Goal: Use online tool/utility

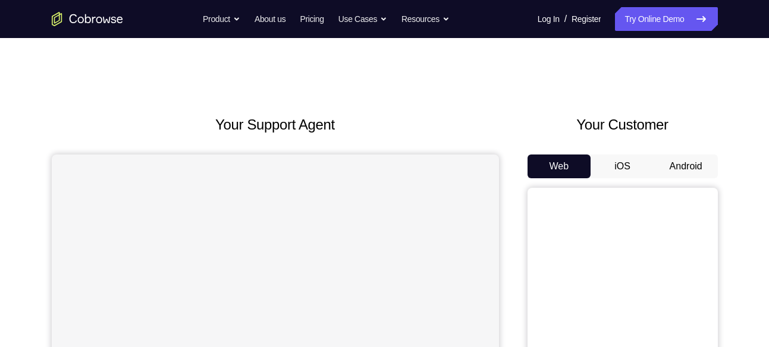
click at [688, 168] on button "Android" at bounding box center [686, 167] width 64 height 24
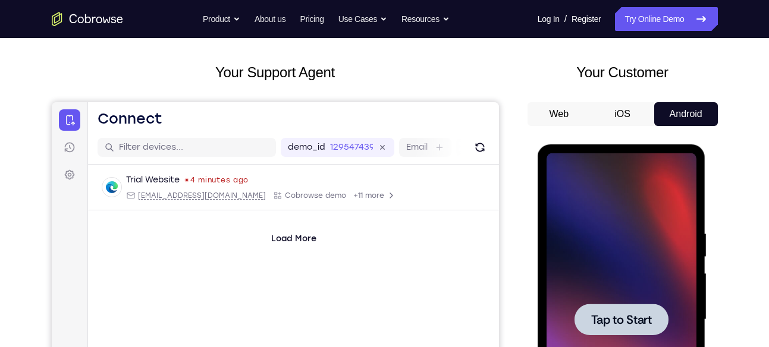
click at [617, 321] on span "Tap to Start" at bounding box center [621, 320] width 61 height 12
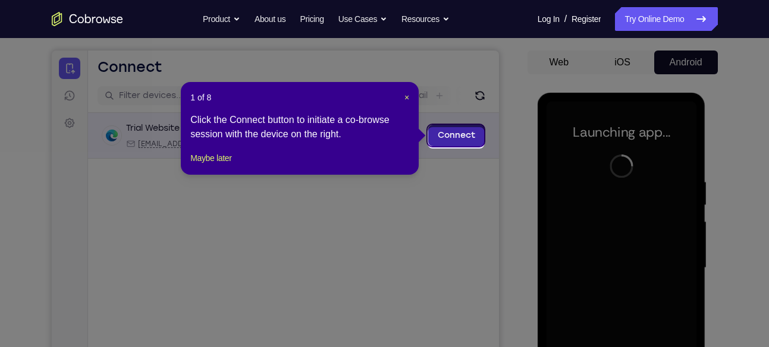
scroll to position [102, 0]
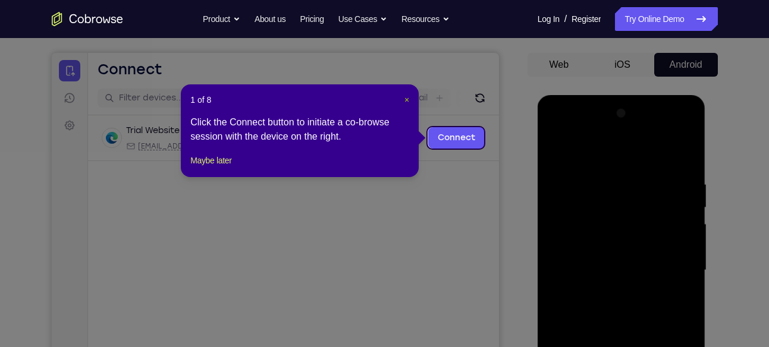
click at [404, 100] on span "×" at bounding box center [406, 100] width 5 height 10
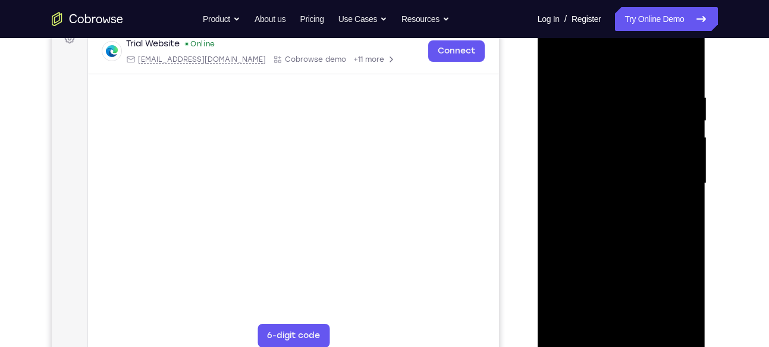
scroll to position [189, 0]
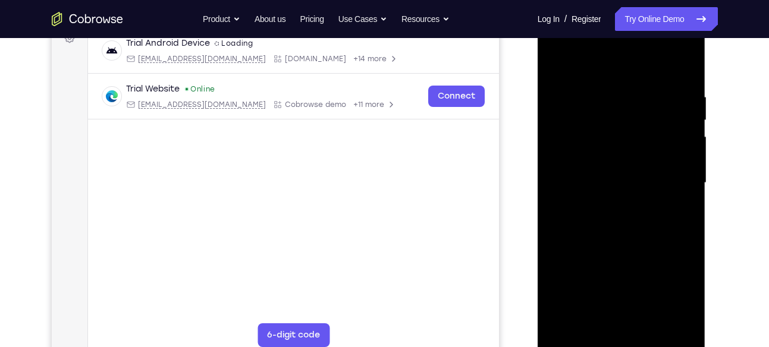
click at [618, 337] on div at bounding box center [622, 183] width 150 height 333
click at [676, 293] on div at bounding box center [622, 183] width 150 height 333
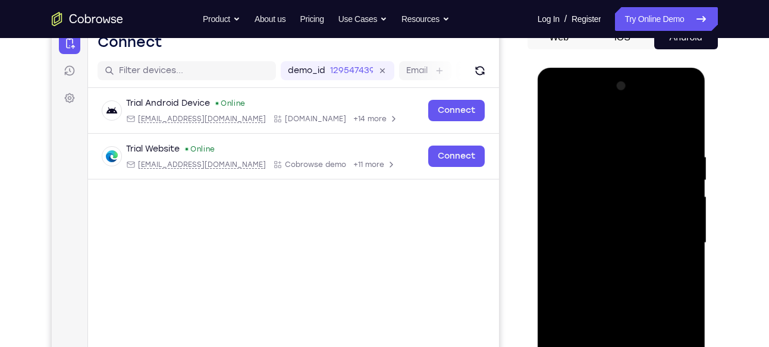
scroll to position [128, 0]
click at [594, 119] on div at bounding box center [622, 243] width 150 height 333
click at [666, 240] on div at bounding box center [622, 243] width 150 height 333
click at [605, 266] on div at bounding box center [622, 243] width 150 height 333
click at [608, 227] on div at bounding box center [622, 243] width 150 height 333
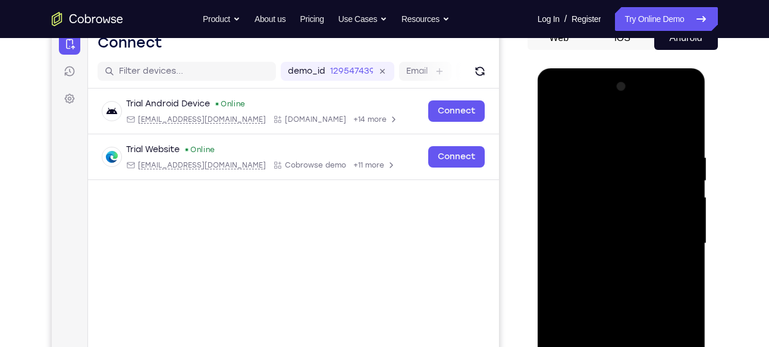
click at [579, 239] on div at bounding box center [622, 243] width 150 height 333
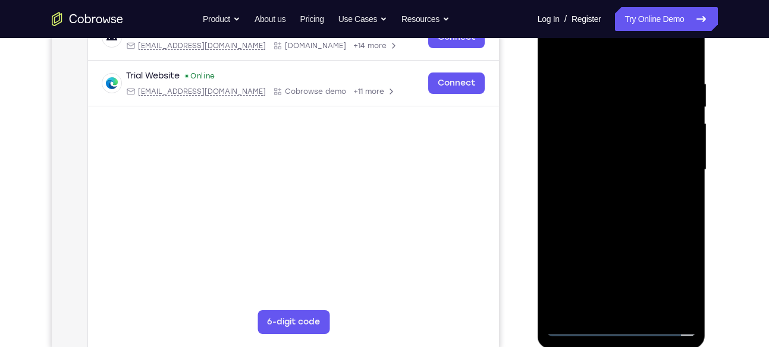
scroll to position [200, 0]
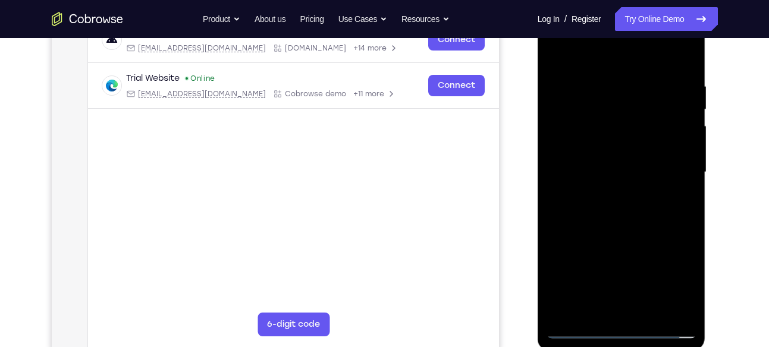
click at [636, 228] on div at bounding box center [622, 172] width 150 height 333
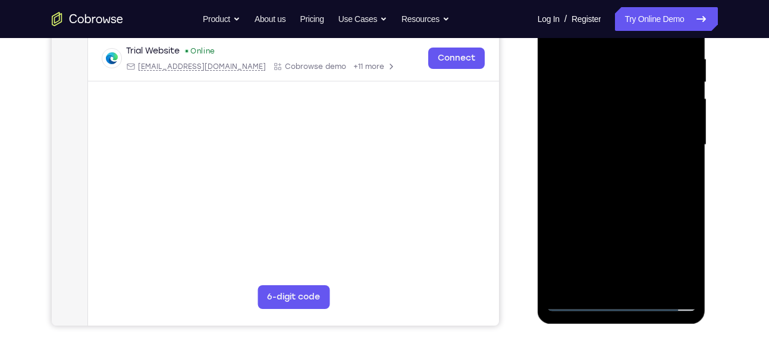
scroll to position [228, 0]
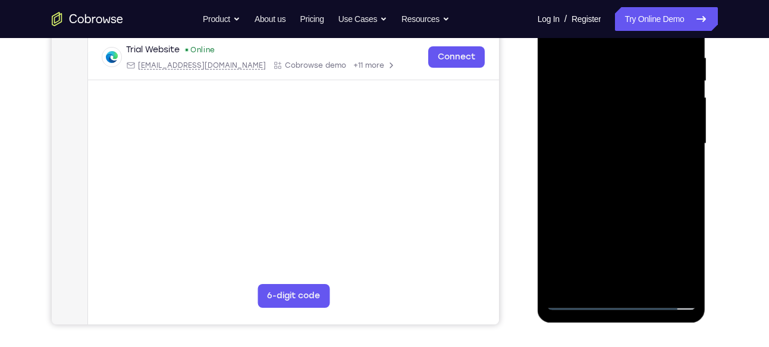
click at [653, 285] on div at bounding box center [622, 143] width 150 height 333
click at [622, 211] on div at bounding box center [622, 143] width 150 height 333
click at [630, 133] on div at bounding box center [622, 143] width 150 height 333
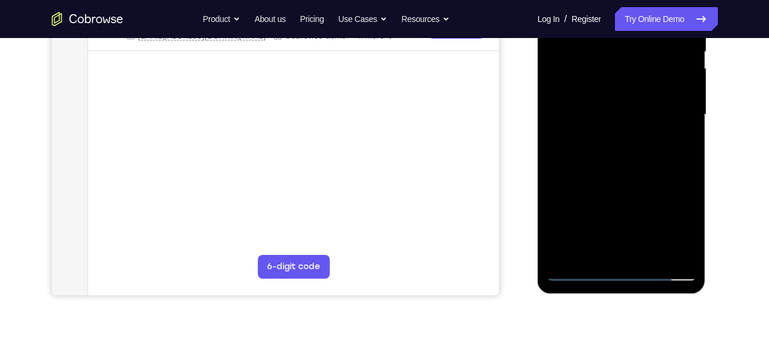
scroll to position [259, 0]
click at [600, 249] on div at bounding box center [622, 113] width 150 height 333
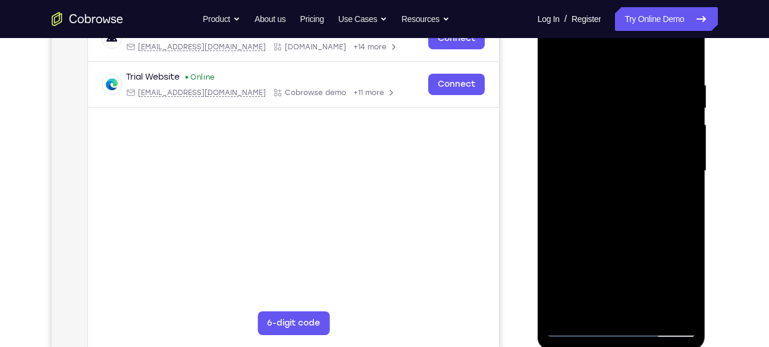
scroll to position [202, 0]
click at [640, 202] on div at bounding box center [622, 170] width 150 height 333
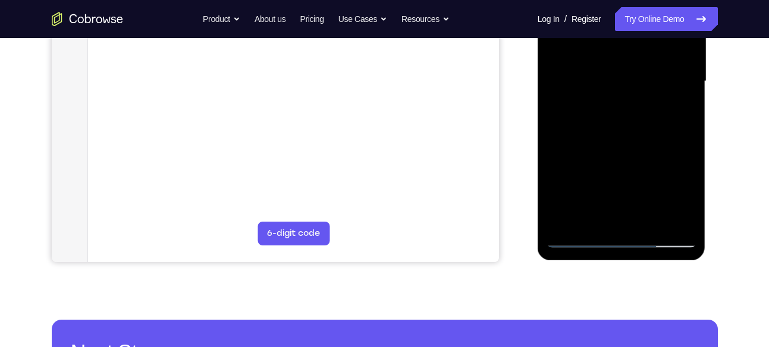
scroll to position [298, 0]
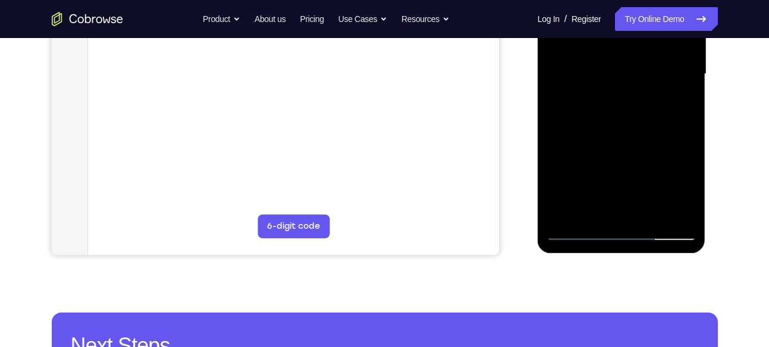
click at [582, 231] on div at bounding box center [622, 74] width 150 height 333
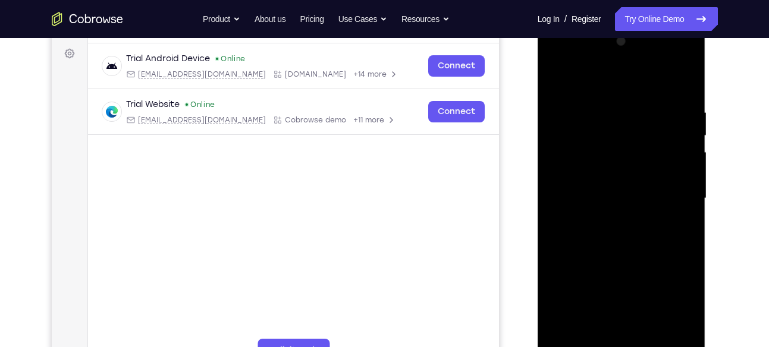
scroll to position [172, 0]
click at [599, 79] on div at bounding box center [622, 199] width 150 height 333
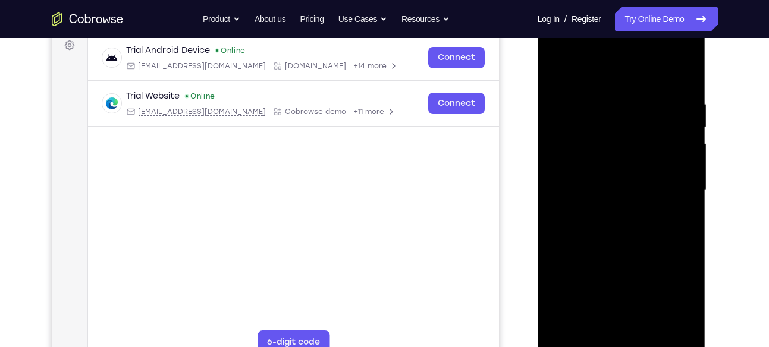
click at [570, 91] on div at bounding box center [622, 190] width 150 height 333
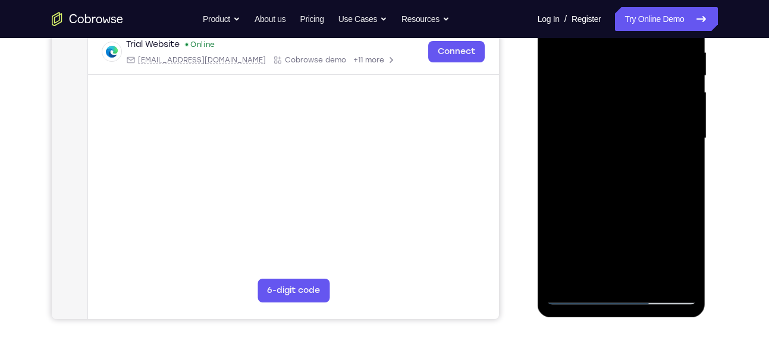
scroll to position [227, 0]
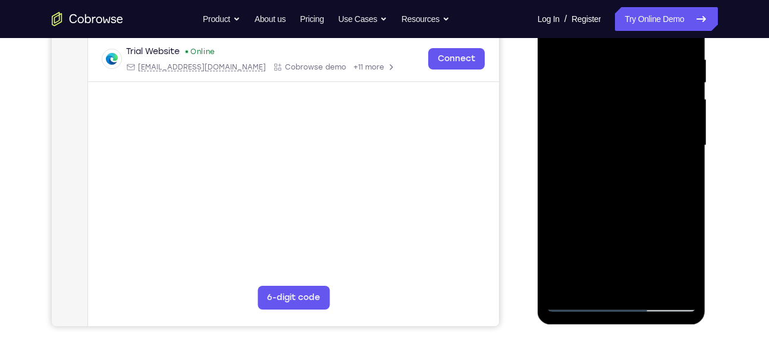
click at [663, 158] on div at bounding box center [622, 145] width 150 height 333
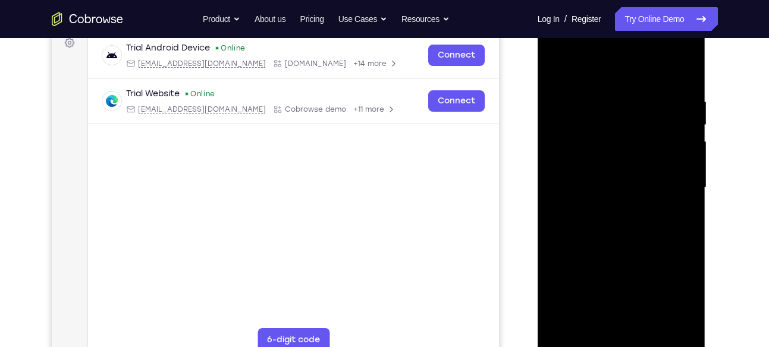
scroll to position [183, 0]
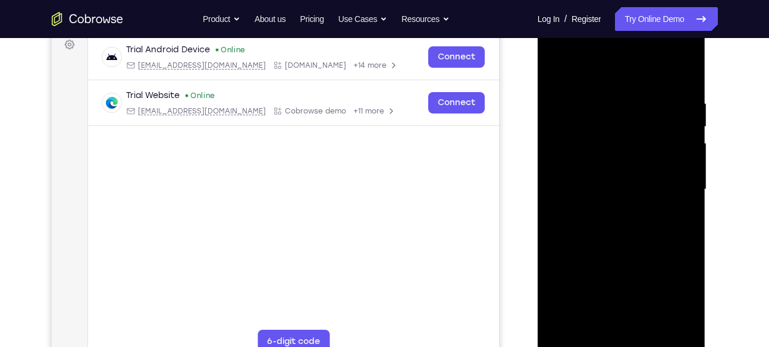
click at [574, 98] on div at bounding box center [622, 189] width 150 height 333
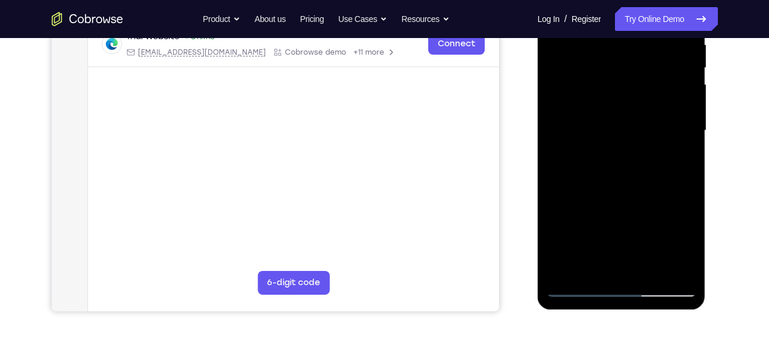
scroll to position [242, 0]
click at [685, 157] on div at bounding box center [622, 130] width 150 height 333
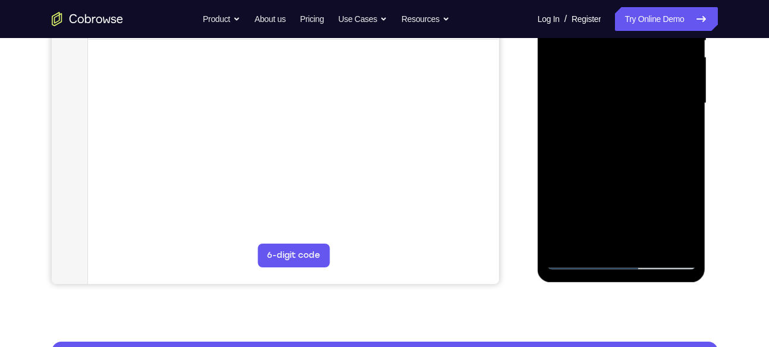
click at [561, 112] on div at bounding box center [622, 103] width 150 height 333
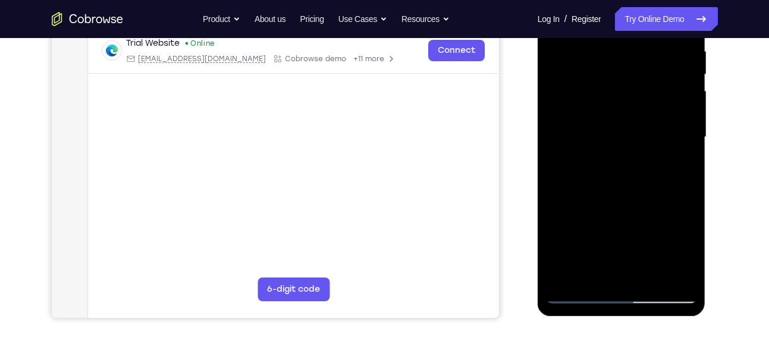
scroll to position [234, 0]
drag, startPoint x: 632, startPoint y: 159, endPoint x: 629, endPoint y: 145, distance: 15.3
click at [629, 150] on div at bounding box center [622, 137] width 150 height 333
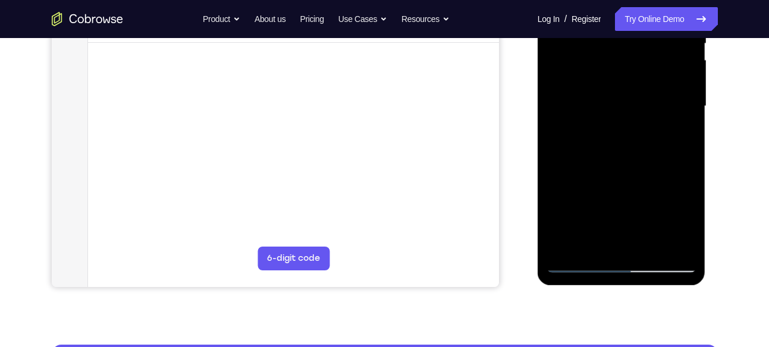
scroll to position [294, 0]
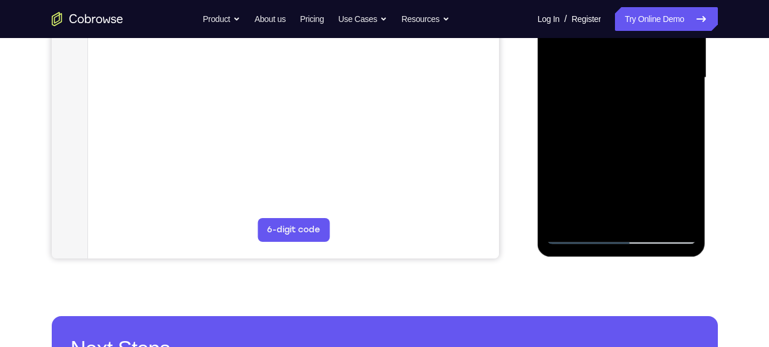
click at [657, 219] on div at bounding box center [622, 77] width 150 height 333
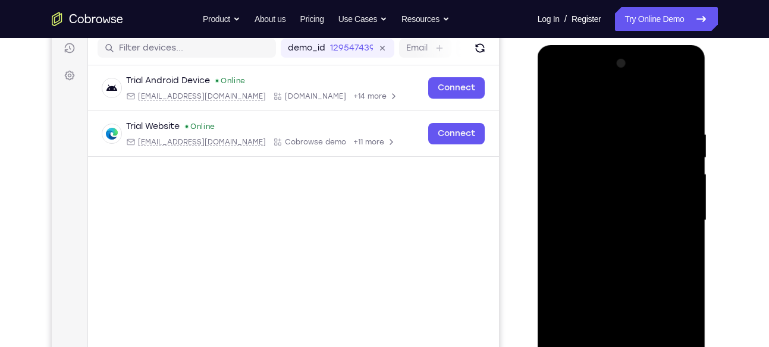
scroll to position [148, 0]
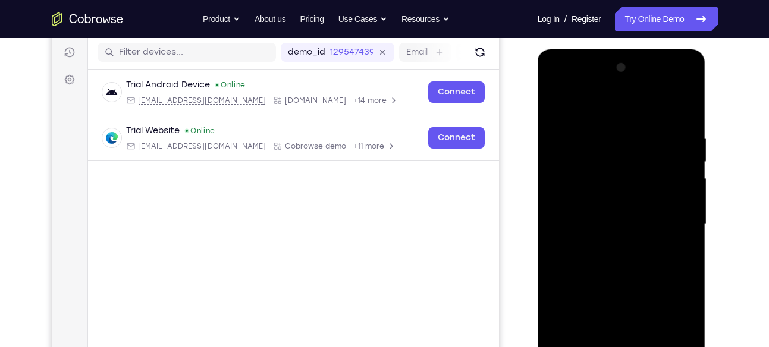
click at [558, 102] on div at bounding box center [622, 224] width 150 height 333
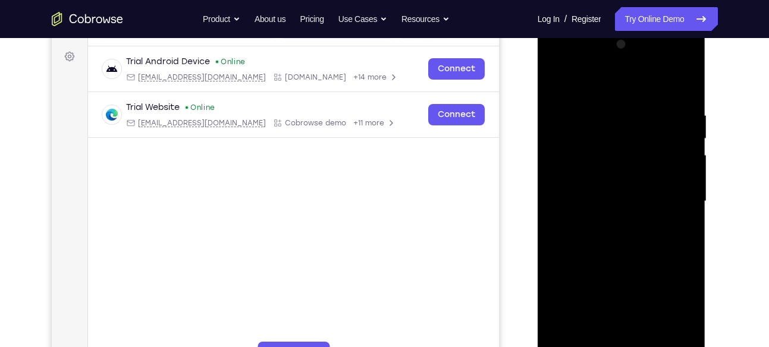
click at [685, 79] on div at bounding box center [622, 201] width 150 height 333
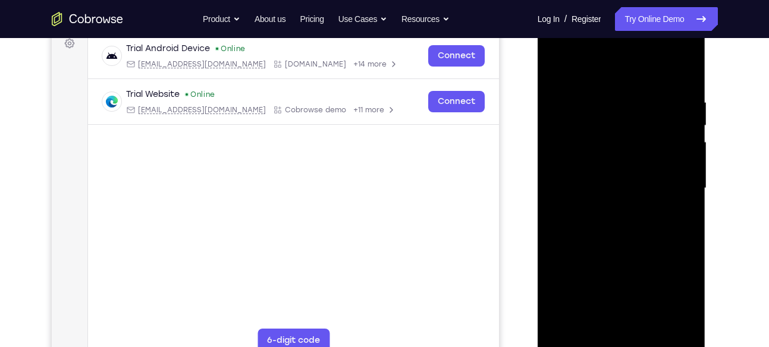
click at [648, 95] on div at bounding box center [622, 188] width 150 height 333
click at [561, 64] on div at bounding box center [622, 188] width 150 height 333
click at [638, 94] on div at bounding box center [622, 188] width 150 height 333
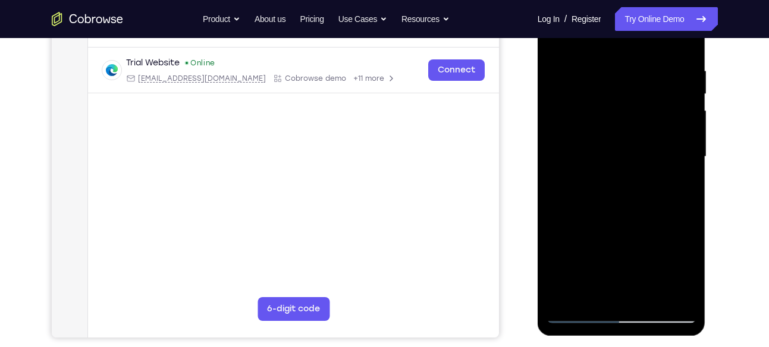
scroll to position [215, 0]
click at [675, 131] on div at bounding box center [622, 157] width 150 height 333
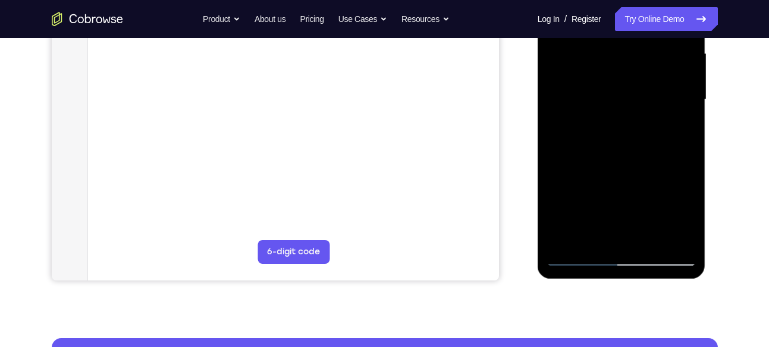
scroll to position [275, 0]
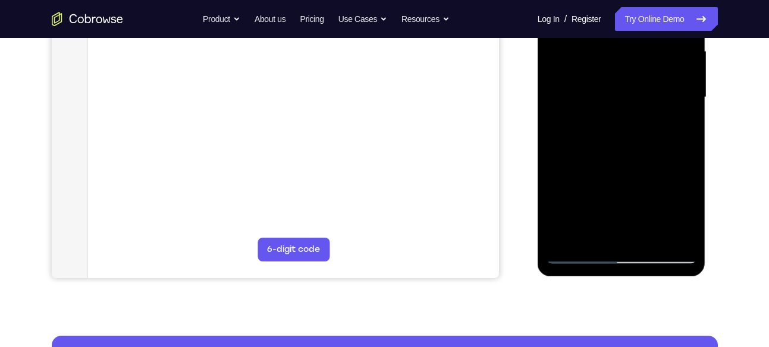
click at [668, 228] on div at bounding box center [622, 97] width 150 height 333
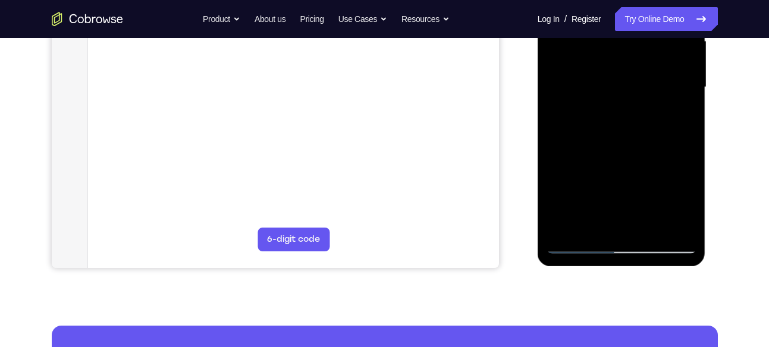
scroll to position [286, 0]
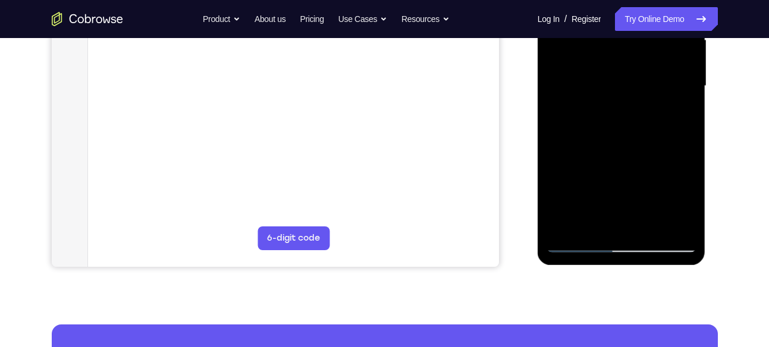
click at [661, 133] on div at bounding box center [622, 86] width 150 height 333
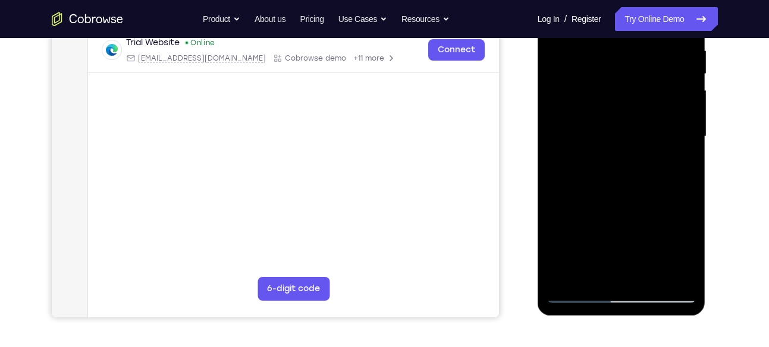
scroll to position [233, 0]
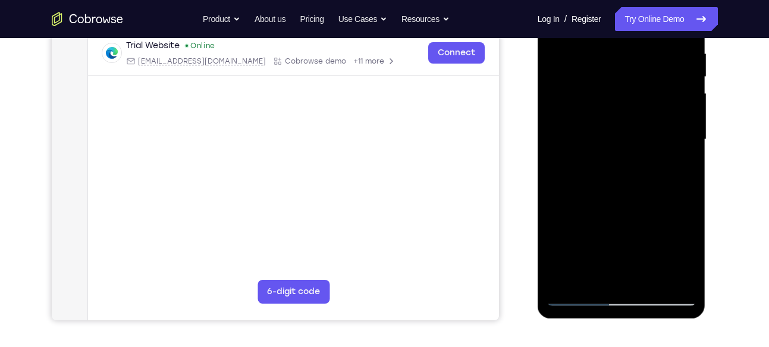
click at [660, 134] on div at bounding box center [622, 139] width 150 height 333
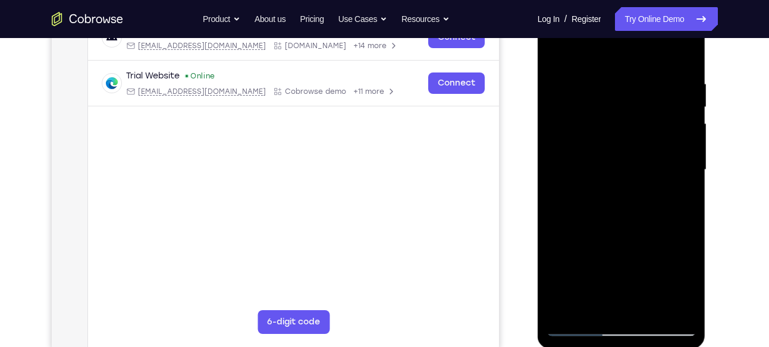
scroll to position [238, 0]
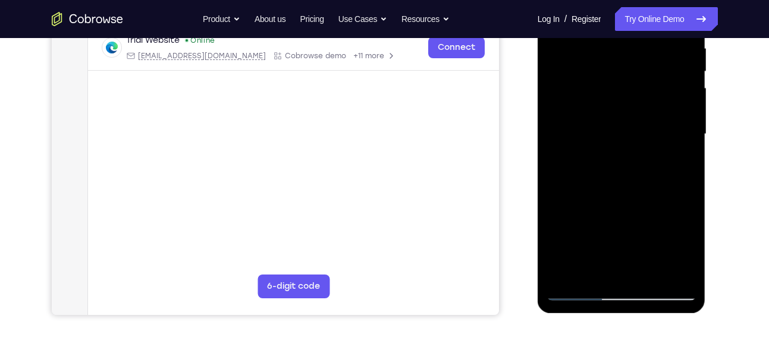
click at [682, 115] on div at bounding box center [622, 134] width 150 height 333
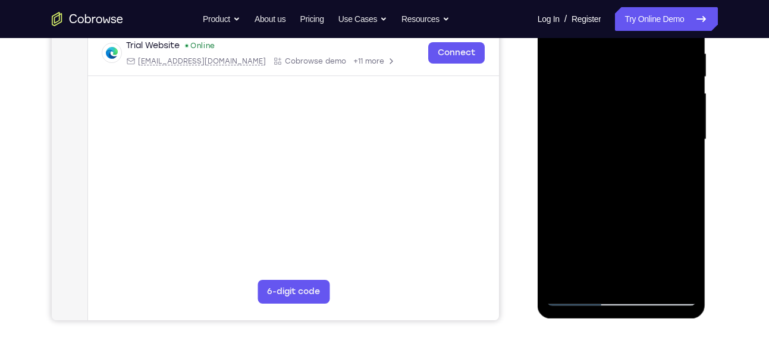
scroll to position [232, 0]
click at [683, 109] on div at bounding box center [622, 140] width 150 height 333
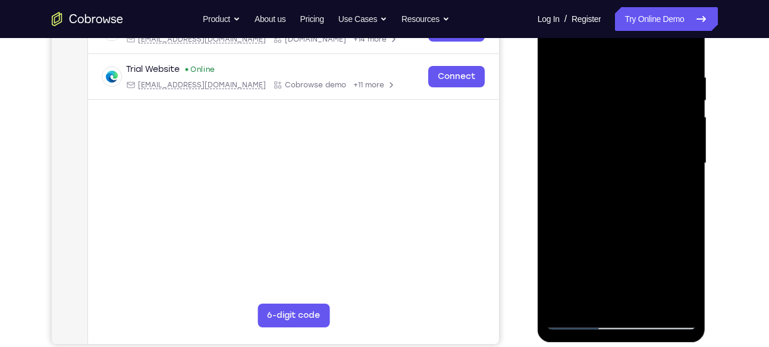
scroll to position [208, 0]
click at [682, 123] on div at bounding box center [622, 164] width 150 height 333
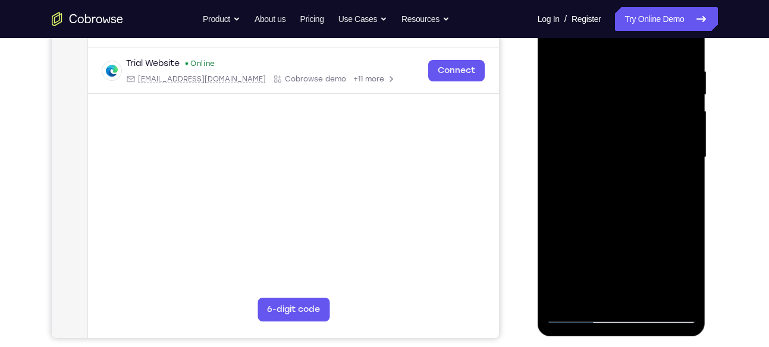
click at [682, 124] on div at bounding box center [622, 157] width 150 height 333
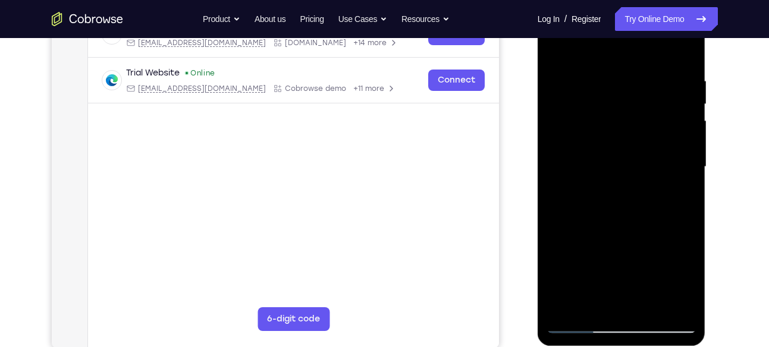
scroll to position [204, 0]
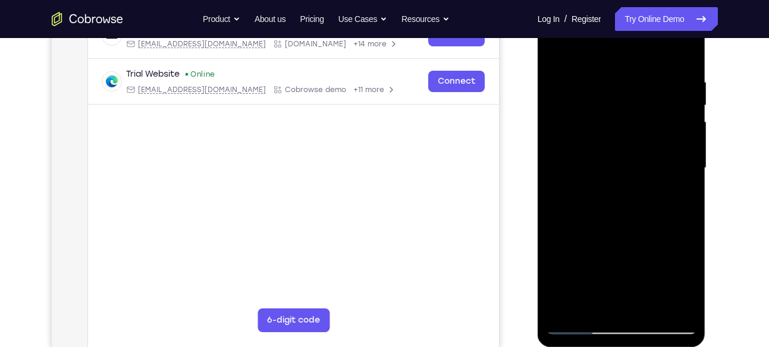
click at [561, 140] on div at bounding box center [622, 168] width 150 height 333
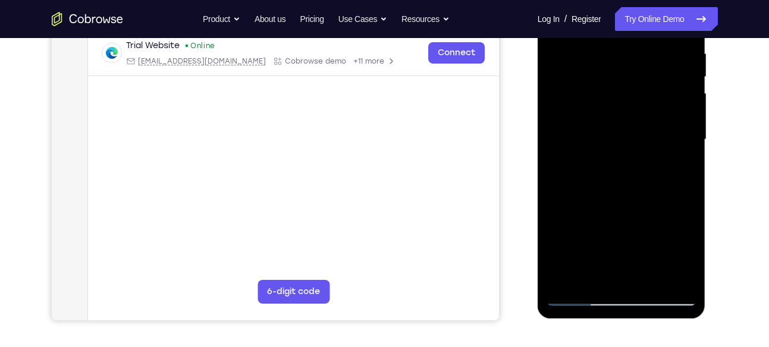
scroll to position [233, 0]
click at [680, 118] on div at bounding box center [622, 139] width 150 height 333
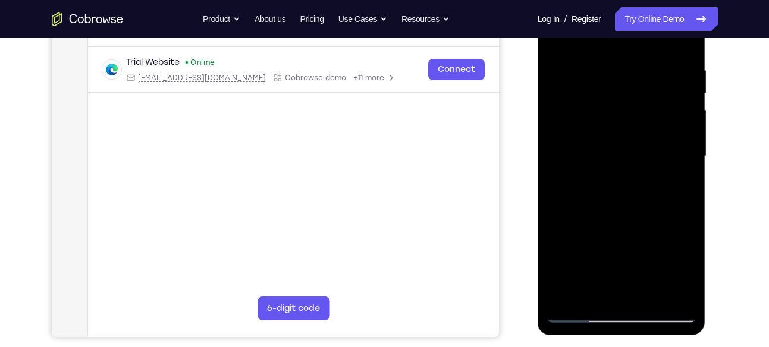
scroll to position [215, 0]
click at [673, 165] on div at bounding box center [622, 156] width 150 height 333
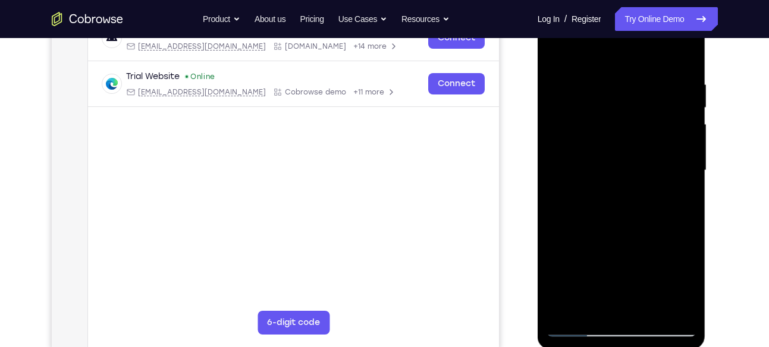
scroll to position [202, 0]
drag, startPoint x: 679, startPoint y: 162, endPoint x: 624, endPoint y: 162, distance: 54.7
click at [624, 162] on div at bounding box center [622, 170] width 150 height 333
drag, startPoint x: 678, startPoint y: 146, endPoint x: 542, endPoint y: 159, distance: 136.8
click at [542, 159] on div at bounding box center [622, 172] width 168 height 354
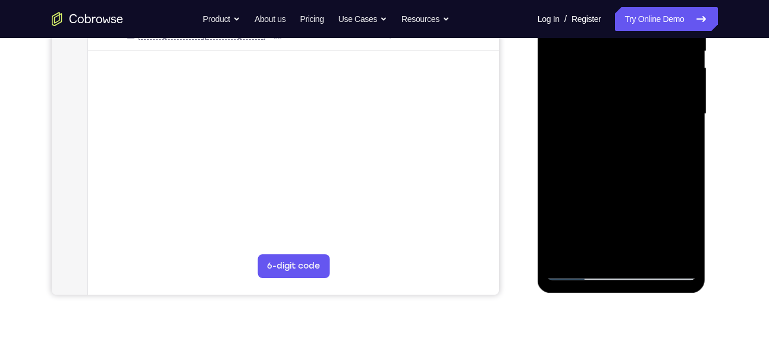
scroll to position [259, 0]
click at [676, 138] on div at bounding box center [622, 112] width 150 height 333
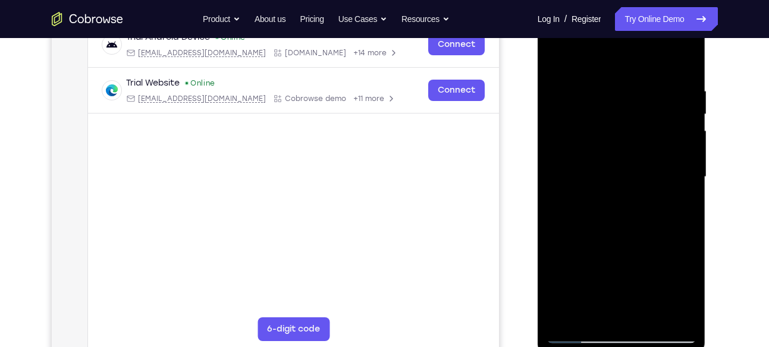
drag, startPoint x: 657, startPoint y: 148, endPoint x: 562, endPoint y: 138, distance: 95.6
click at [562, 138] on div at bounding box center [622, 177] width 150 height 333
drag, startPoint x: 592, startPoint y: 141, endPoint x: 674, endPoint y: 138, distance: 82.1
click at [674, 138] on div at bounding box center [622, 177] width 150 height 333
drag, startPoint x: 639, startPoint y: 132, endPoint x: 514, endPoint y: 139, distance: 125.7
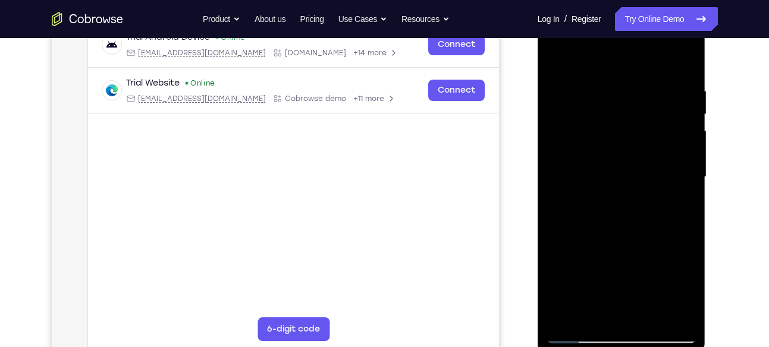
click at [538, 139] on html "Online web based iOS Simulators and Android Emulators. Run iPhone, iPad, Mobile…" at bounding box center [623, 180] width 170 height 357
drag, startPoint x: 661, startPoint y: 128, endPoint x: 563, endPoint y: 129, distance: 98.1
click at [563, 129] on div at bounding box center [622, 177] width 150 height 333
drag, startPoint x: 672, startPoint y: 153, endPoint x: 556, endPoint y: 156, distance: 116.0
click at [556, 156] on div at bounding box center [622, 177] width 150 height 333
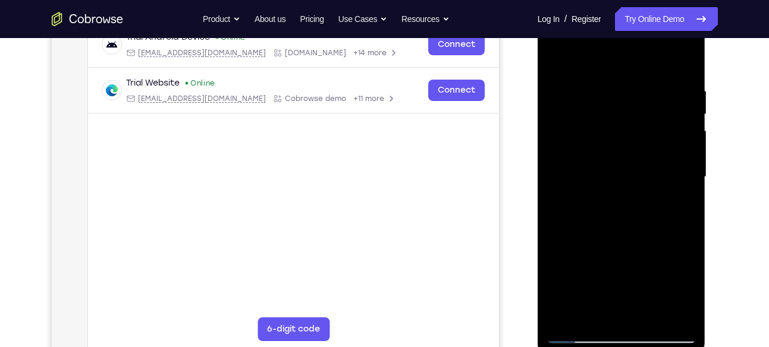
drag, startPoint x: 677, startPoint y: 134, endPoint x: 544, endPoint y: 134, distance: 133.2
click at [544, 134] on div at bounding box center [622, 179] width 168 height 354
click at [689, 142] on div at bounding box center [622, 177] width 150 height 333
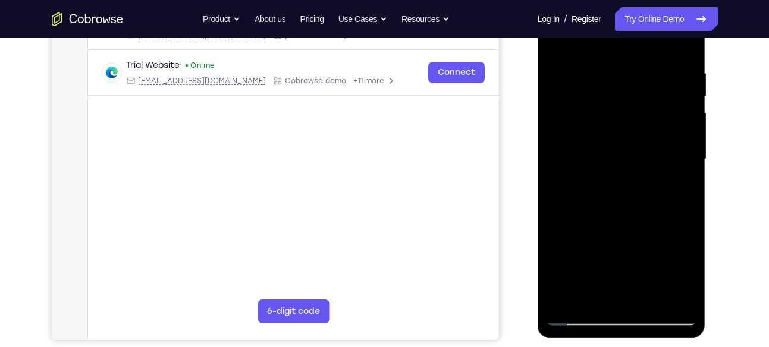
scroll to position [197, 0]
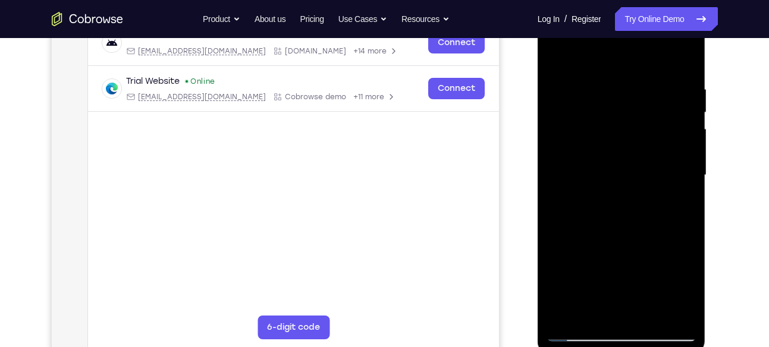
click at [689, 140] on div at bounding box center [622, 175] width 150 height 333
drag, startPoint x: 689, startPoint y: 140, endPoint x: 599, endPoint y: 140, distance: 89.8
click at [599, 140] on div at bounding box center [622, 175] width 150 height 333
drag, startPoint x: 669, startPoint y: 143, endPoint x: 573, endPoint y: 149, distance: 95.9
click at [573, 149] on div at bounding box center [622, 175] width 150 height 333
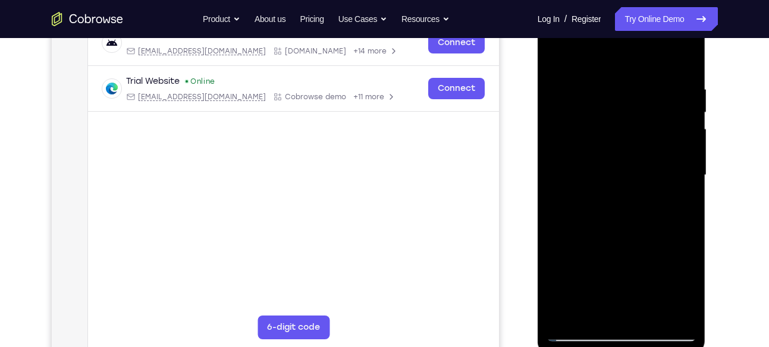
click at [685, 134] on div at bounding box center [622, 175] width 150 height 333
click at [553, 127] on div at bounding box center [622, 175] width 150 height 333
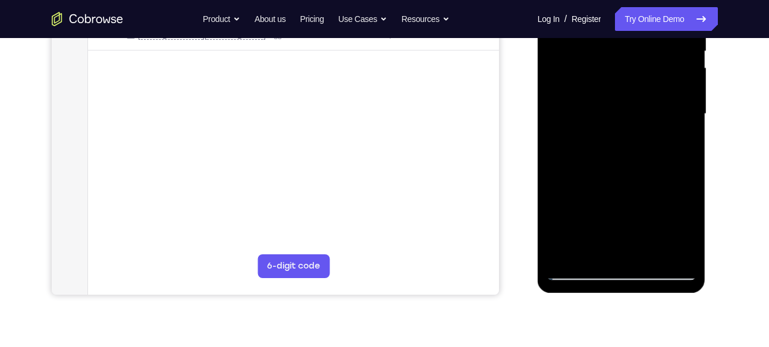
scroll to position [275, 0]
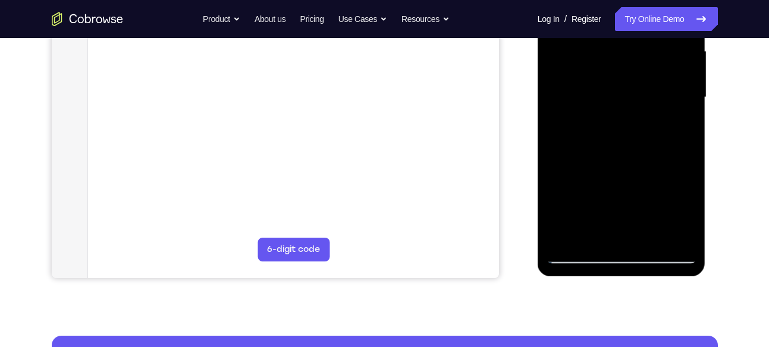
click at [666, 230] on div at bounding box center [622, 97] width 150 height 333
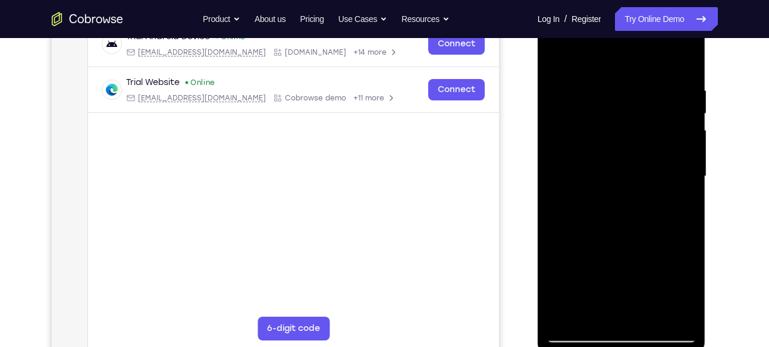
scroll to position [192, 0]
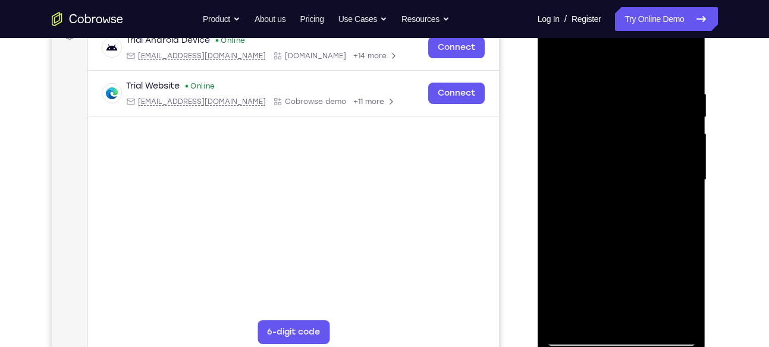
drag, startPoint x: 674, startPoint y: 146, endPoint x: 582, endPoint y: 130, distance: 93.6
click at [582, 130] on div at bounding box center [622, 180] width 150 height 333
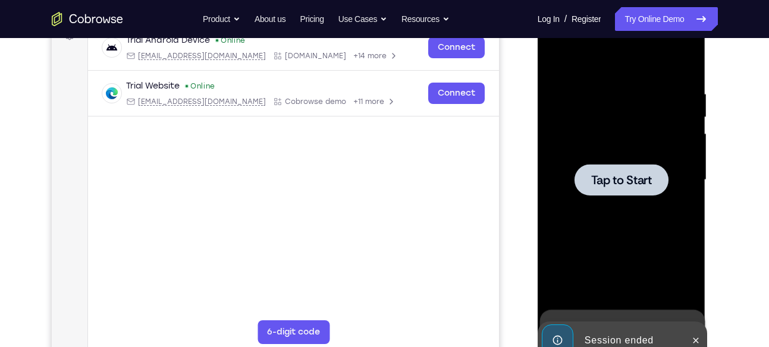
scroll to position [175, 0]
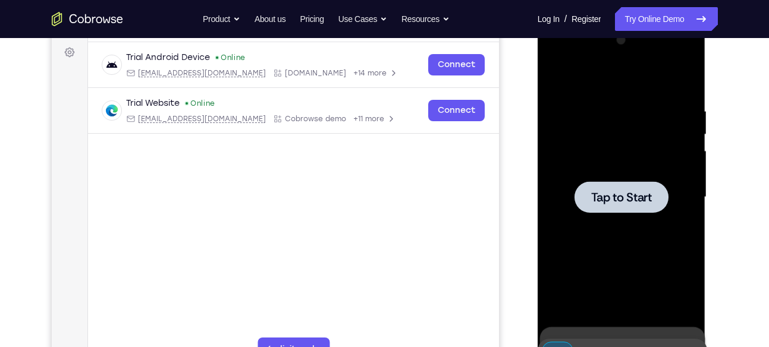
click at [620, 203] on span "Tap to Start" at bounding box center [621, 198] width 61 height 12
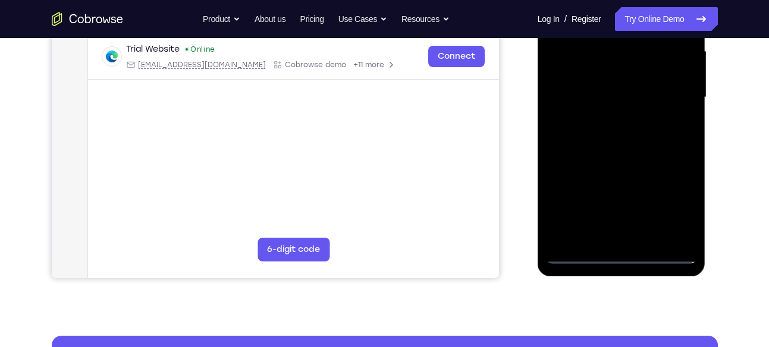
scroll to position [282, 0]
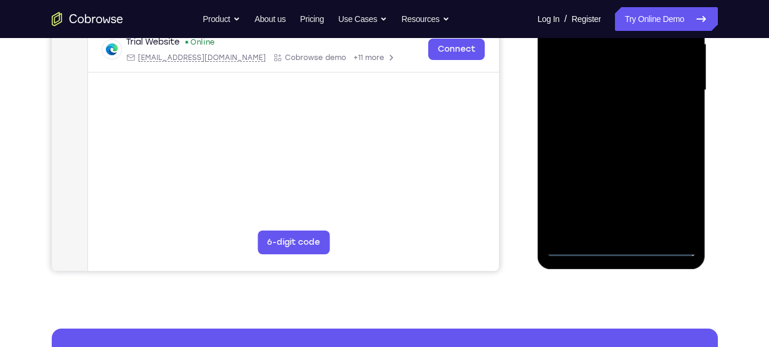
click at [624, 247] on div at bounding box center [622, 90] width 150 height 333
click at [660, 187] on div at bounding box center [622, 90] width 150 height 333
click at [677, 193] on div at bounding box center [622, 90] width 150 height 333
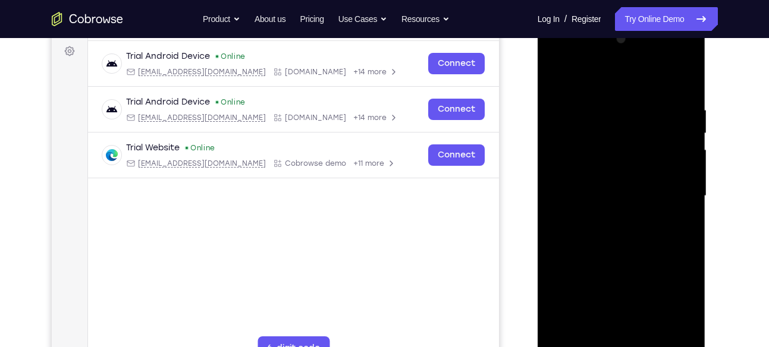
scroll to position [130, 0]
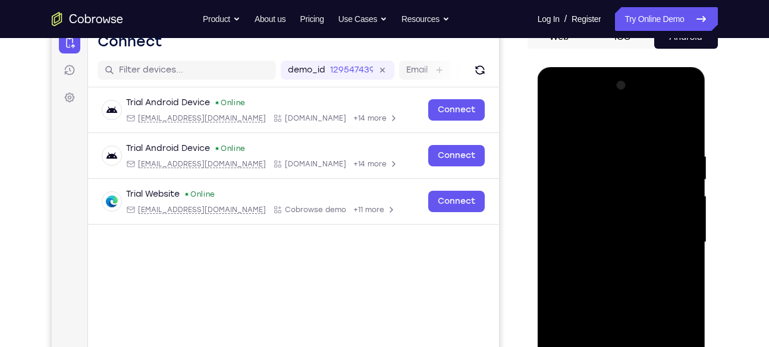
click at [561, 123] on div at bounding box center [622, 242] width 150 height 333
click at [673, 241] on div at bounding box center [622, 242] width 150 height 333
click at [606, 266] on div at bounding box center [622, 242] width 150 height 333
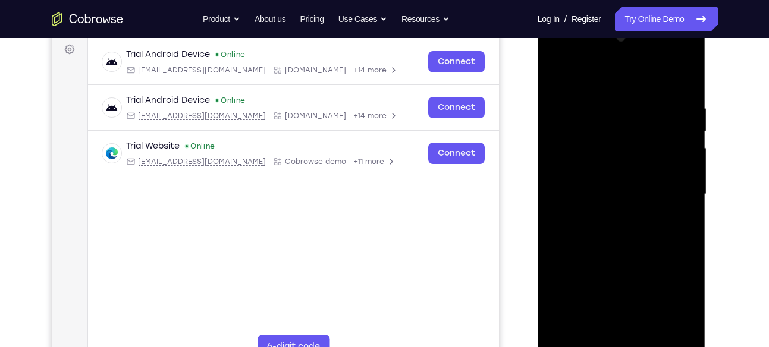
scroll to position [178, 0]
click at [608, 181] on div at bounding box center [622, 193] width 150 height 333
click at [601, 196] on div at bounding box center [622, 193] width 150 height 333
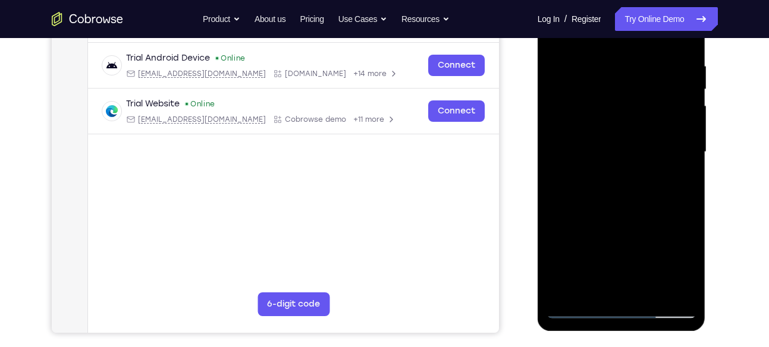
scroll to position [223, 0]
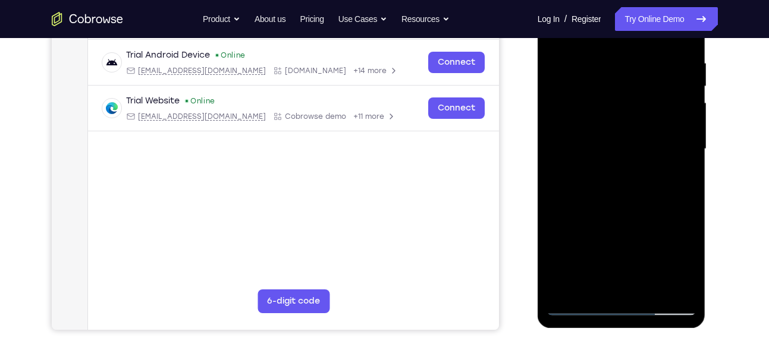
click at [630, 205] on div at bounding box center [622, 149] width 150 height 333
drag, startPoint x: 630, startPoint y: 205, endPoint x: 630, endPoint y: 177, distance: 28.0
click at [630, 177] on div at bounding box center [622, 149] width 150 height 333
click at [689, 175] on div at bounding box center [622, 149] width 150 height 333
drag, startPoint x: 657, startPoint y: 202, endPoint x: 658, endPoint y: 180, distance: 22.0
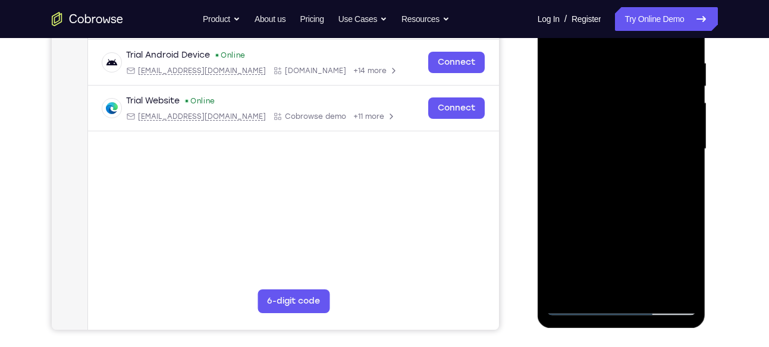
click at [658, 180] on div at bounding box center [622, 149] width 150 height 333
click at [556, 261] on div at bounding box center [622, 149] width 150 height 333
click at [689, 158] on div at bounding box center [622, 149] width 150 height 333
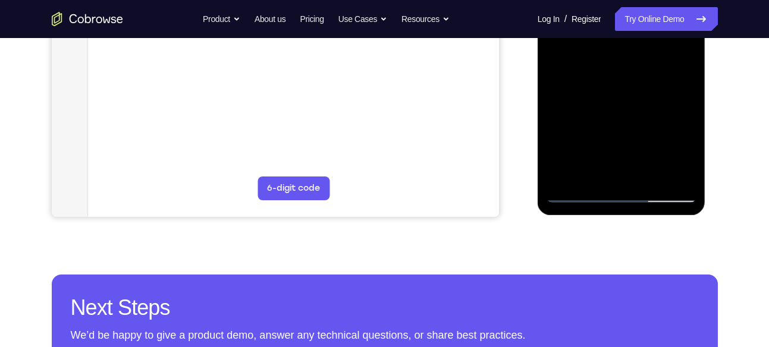
scroll to position [299, 0]
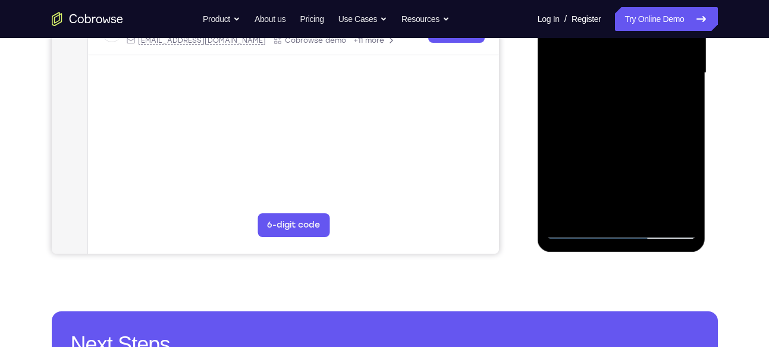
click at [649, 217] on div at bounding box center [622, 73] width 150 height 333
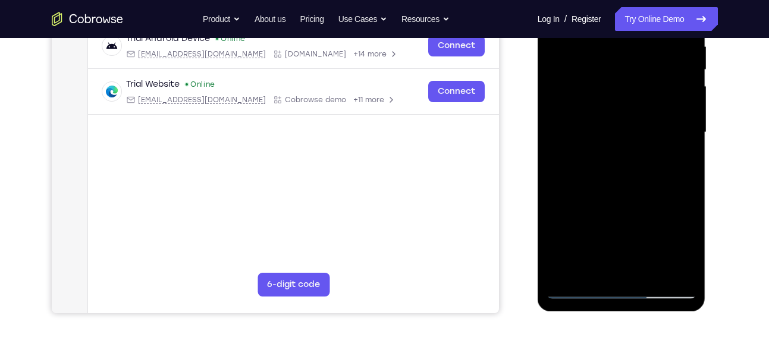
scroll to position [238, 0]
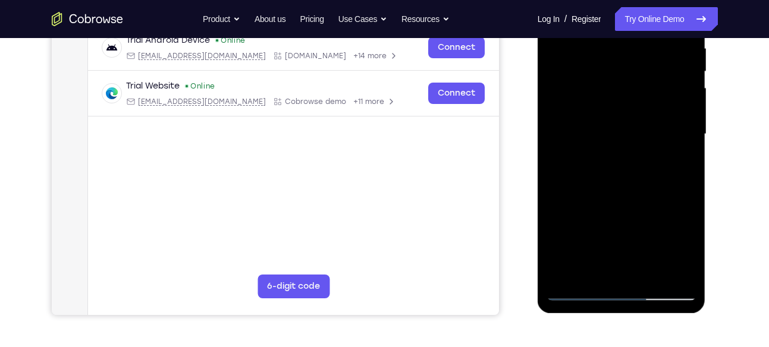
click at [604, 194] on div at bounding box center [622, 134] width 150 height 333
click at [601, 125] on div at bounding box center [622, 134] width 150 height 333
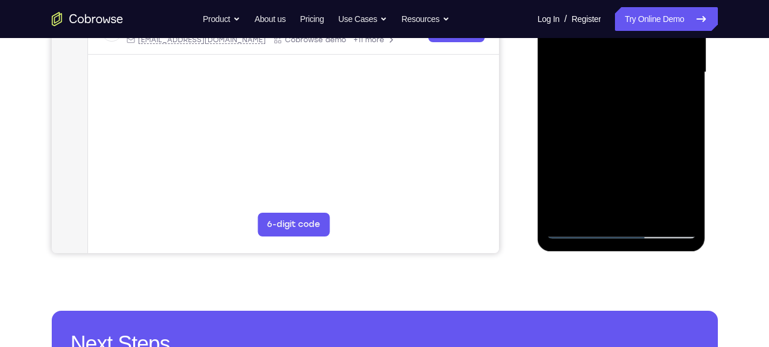
scroll to position [300, 0]
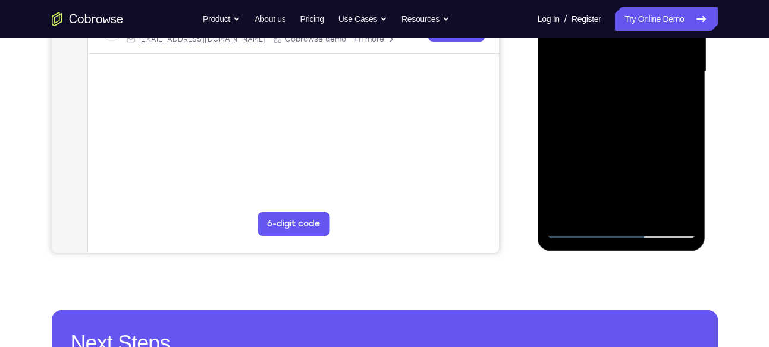
click at [598, 207] on div at bounding box center [622, 71] width 150 height 333
click at [681, 183] on div at bounding box center [622, 71] width 150 height 333
click at [589, 207] on div at bounding box center [622, 71] width 150 height 333
click at [650, 136] on div at bounding box center [622, 71] width 150 height 333
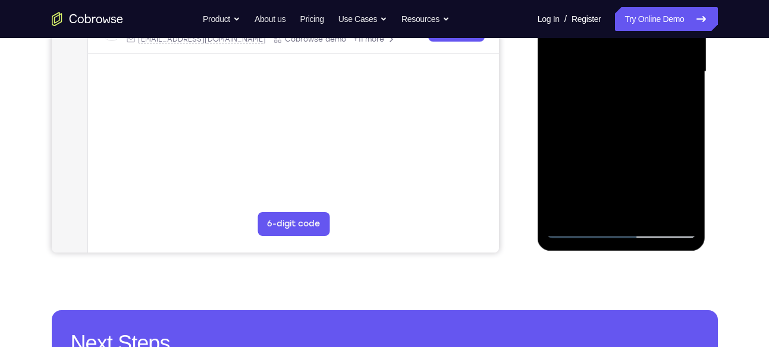
click at [675, 93] on div at bounding box center [622, 71] width 150 height 333
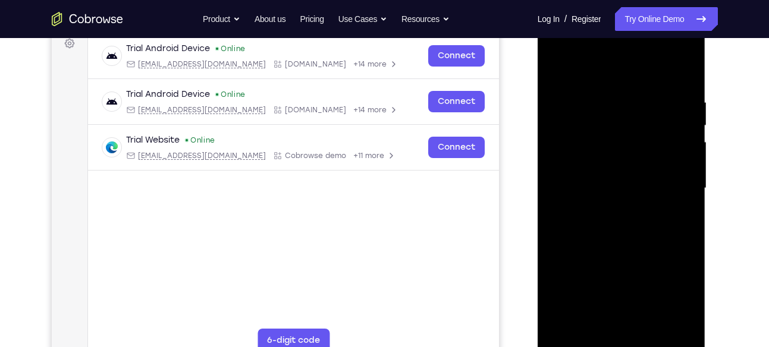
scroll to position [183, 0]
click at [554, 67] on div at bounding box center [622, 189] width 150 height 333
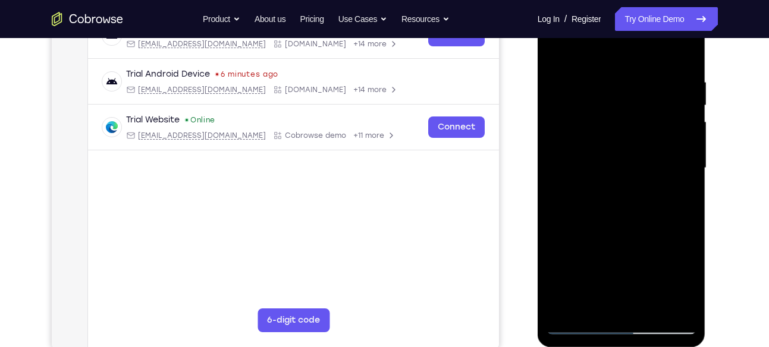
scroll to position [209, 0]
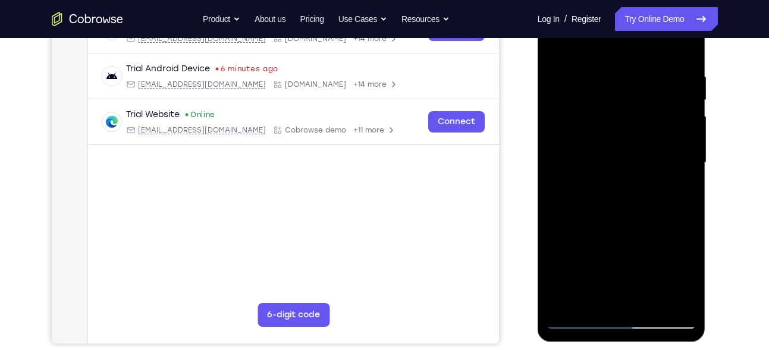
click at [623, 158] on div at bounding box center [622, 162] width 150 height 333
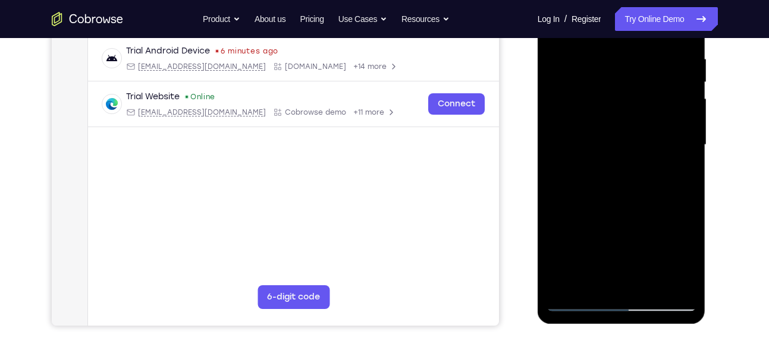
scroll to position [198, 0]
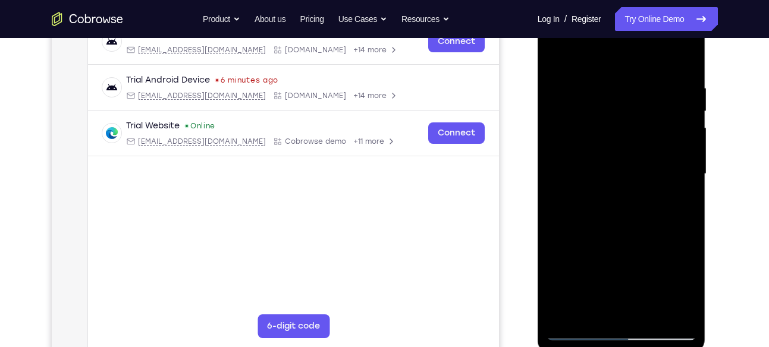
click at [555, 55] on div at bounding box center [622, 174] width 150 height 333
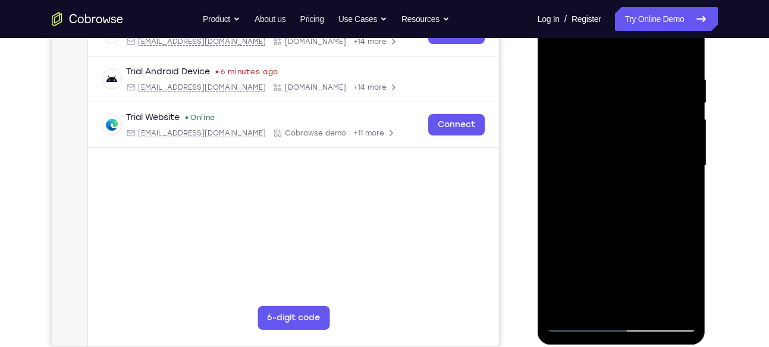
click at [557, 40] on div at bounding box center [622, 165] width 150 height 333
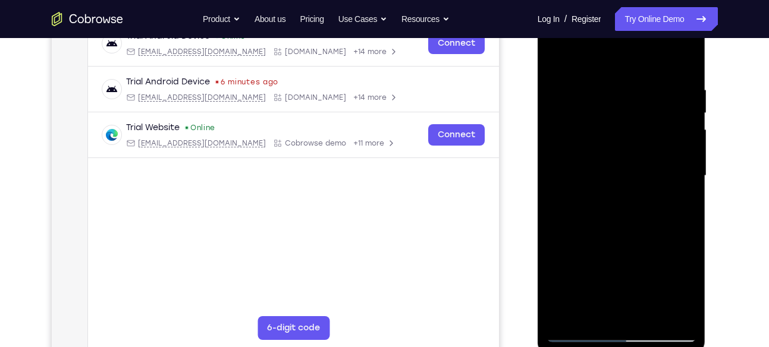
scroll to position [196, 0]
click at [610, 70] on div at bounding box center [622, 176] width 150 height 333
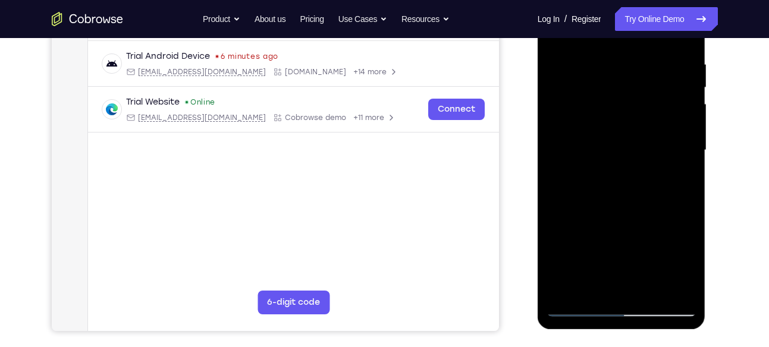
scroll to position [275, 0]
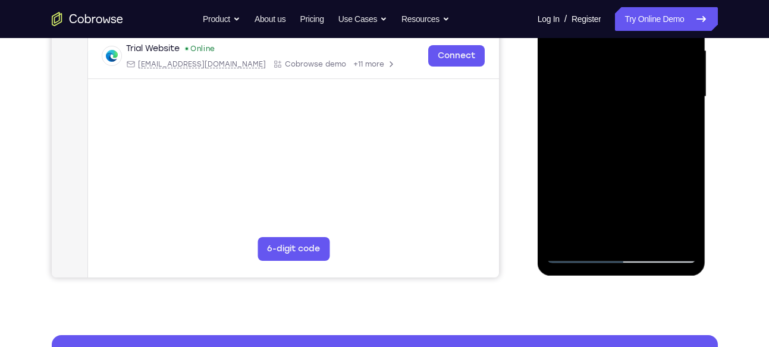
click at [685, 130] on div at bounding box center [622, 96] width 150 height 333
click at [558, 108] on div at bounding box center [622, 96] width 150 height 333
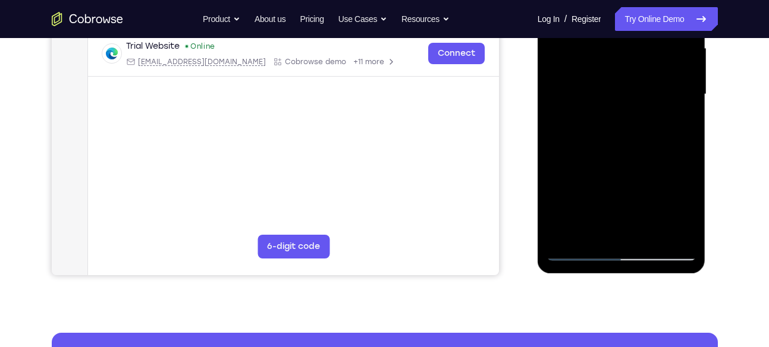
scroll to position [270, 0]
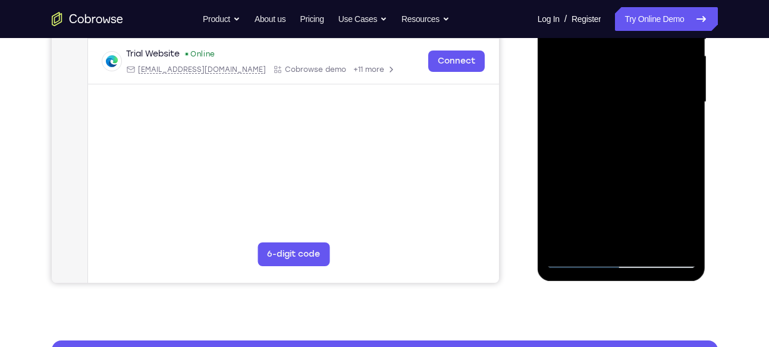
click at [682, 99] on div at bounding box center [622, 102] width 150 height 333
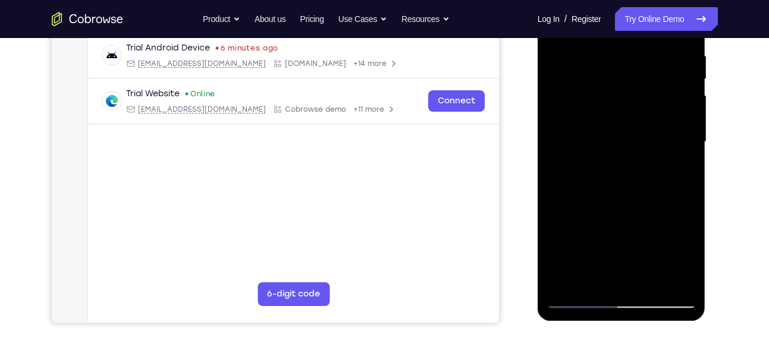
click at [682, 99] on div at bounding box center [622, 142] width 150 height 333
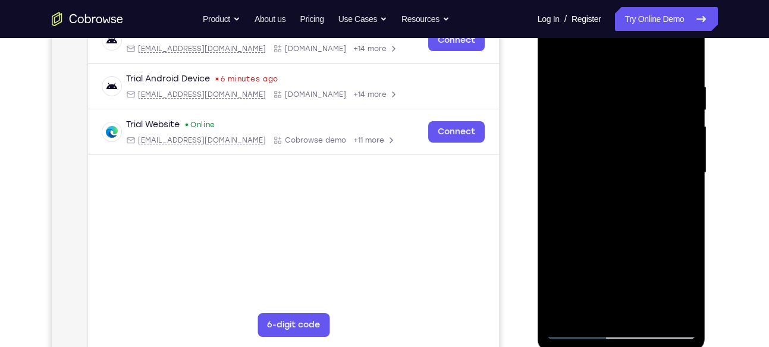
scroll to position [199, 0]
drag, startPoint x: 670, startPoint y: 140, endPoint x: 559, endPoint y: 132, distance: 111.5
click at [559, 132] on div at bounding box center [622, 173] width 150 height 333
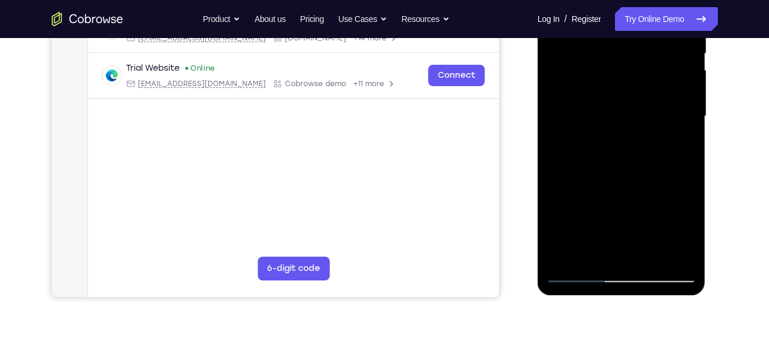
drag, startPoint x: 673, startPoint y: 70, endPoint x: 567, endPoint y: 128, distance: 121.1
click at [567, 128] on div at bounding box center [622, 116] width 150 height 333
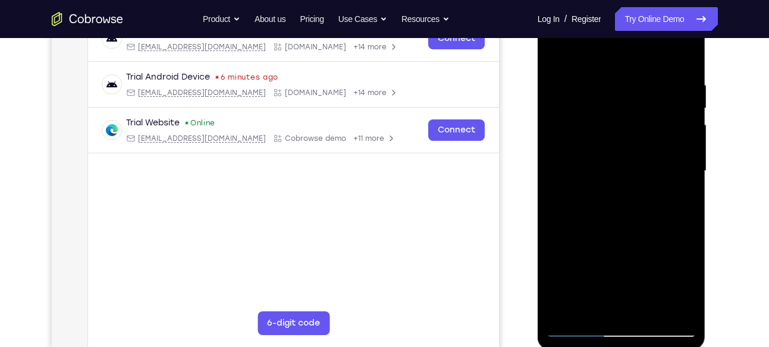
scroll to position [200, 0]
drag, startPoint x: 674, startPoint y: 144, endPoint x: 550, endPoint y: 133, distance: 124.2
click at [550, 133] on div at bounding box center [622, 171] width 150 height 333
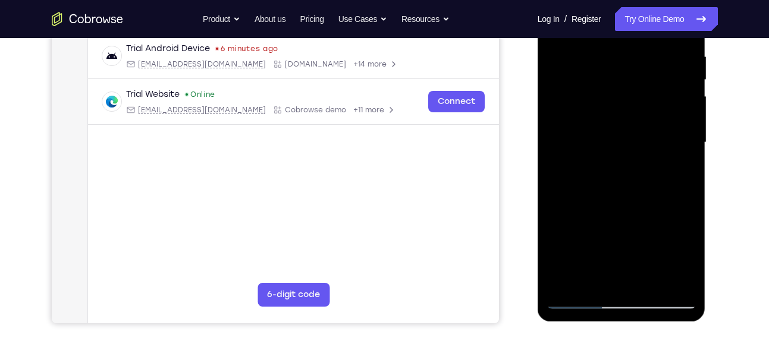
drag, startPoint x: 669, startPoint y: 146, endPoint x: 567, endPoint y: 144, distance: 101.7
click at [567, 144] on div at bounding box center [622, 142] width 150 height 333
drag, startPoint x: 661, startPoint y: 128, endPoint x: 554, endPoint y: 126, distance: 107.1
click at [554, 126] on div at bounding box center [622, 142] width 150 height 333
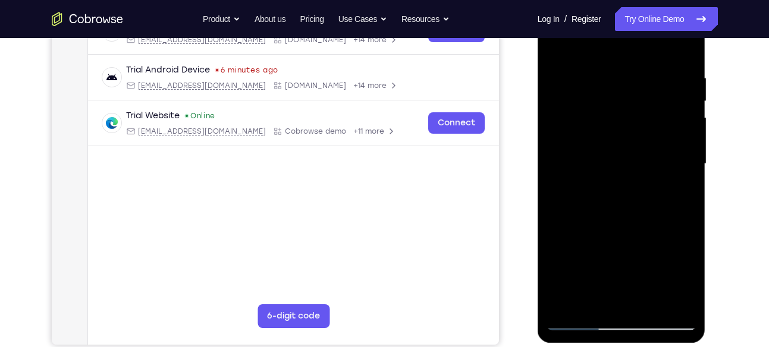
scroll to position [206, 0]
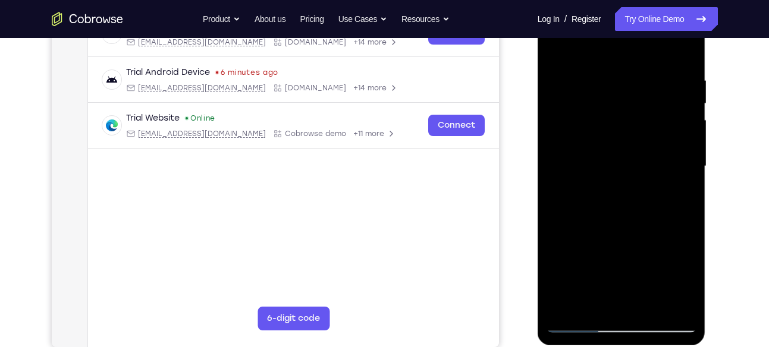
drag, startPoint x: 673, startPoint y: 145, endPoint x: 560, endPoint y: 126, distance: 114.6
click at [560, 126] on div at bounding box center [622, 166] width 150 height 333
drag, startPoint x: 672, startPoint y: 136, endPoint x: 515, endPoint y: 127, distance: 157.3
click at [538, 127] on html "Online web based iOS Simulators and Android Emulators. Run iPhone, iPad, Mobile…" at bounding box center [623, 169] width 170 height 357
drag, startPoint x: 676, startPoint y: 142, endPoint x: 517, endPoint y: 137, distance: 158.9
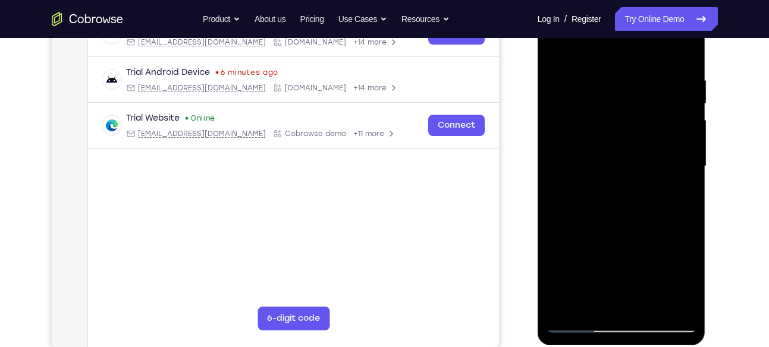
click at [538, 137] on html "Online web based iOS Simulators and Android Emulators. Run iPhone, iPad, Mobile…" at bounding box center [623, 169] width 170 height 357
drag, startPoint x: 639, startPoint y: 131, endPoint x: 727, endPoint y: 130, distance: 88.0
click at [707, 130] on html "Online web based iOS Simulators and Android Emulators. Run iPhone, iPad, Mobile…" at bounding box center [623, 169] width 170 height 357
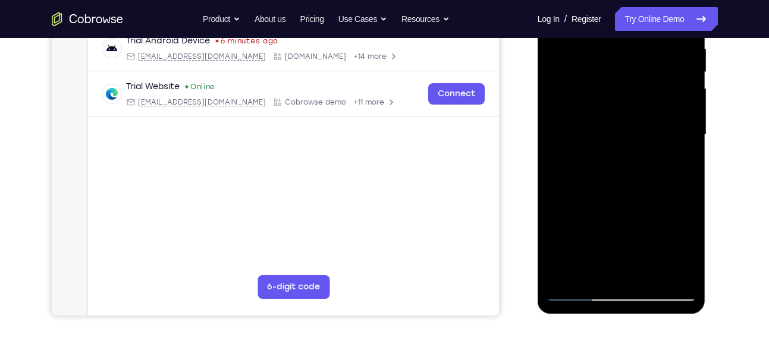
scroll to position [238, 0]
drag, startPoint x: 667, startPoint y: 91, endPoint x: 654, endPoint y: 131, distance: 42.5
click at [654, 140] on div at bounding box center [622, 134] width 150 height 333
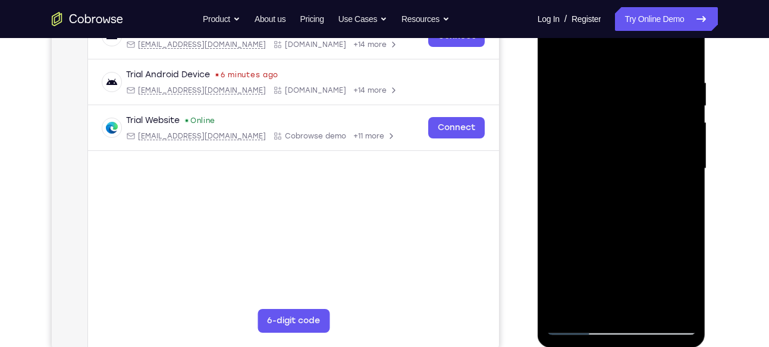
scroll to position [203, 0]
click at [654, 140] on div at bounding box center [622, 169] width 150 height 333
drag, startPoint x: 647, startPoint y: 98, endPoint x: 589, endPoint y: 117, distance: 60.2
click at [589, 117] on div at bounding box center [622, 169] width 150 height 333
drag, startPoint x: 589, startPoint y: 117, endPoint x: 586, endPoint y: 112, distance: 6.1
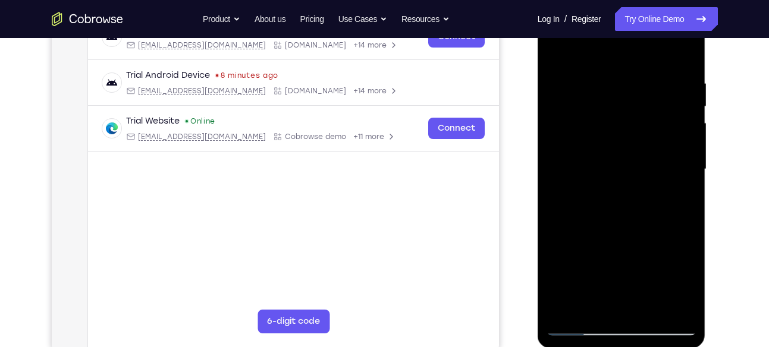
click at [586, 112] on div at bounding box center [622, 169] width 150 height 333
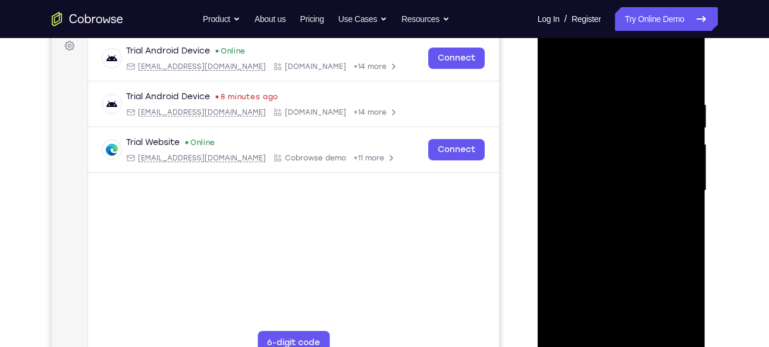
scroll to position [179, 0]
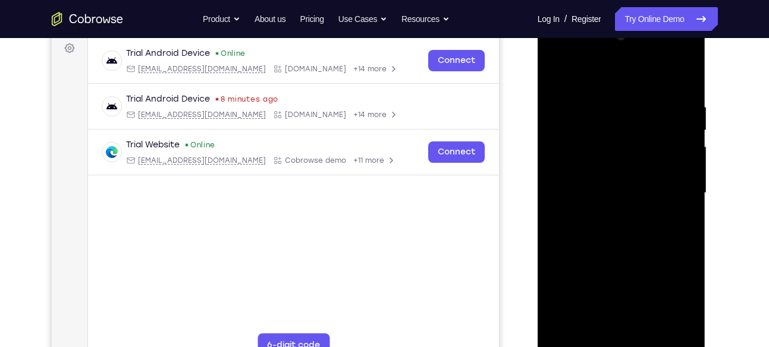
drag, startPoint x: 636, startPoint y: 105, endPoint x: 622, endPoint y: 119, distance: 20.2
click at [622, 119] on div at bounding box center [622, 193] width 150 height 333
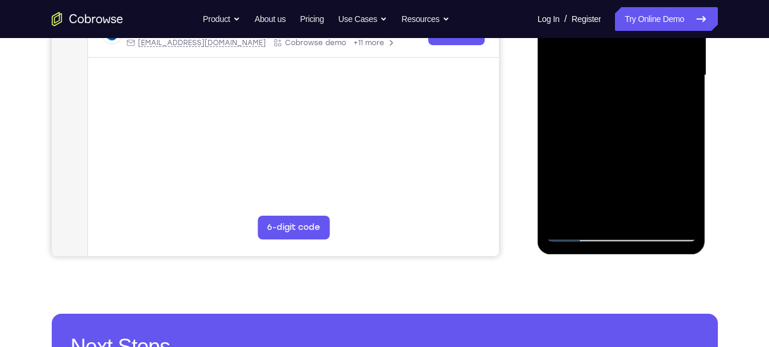
scroll to position [297, 0]
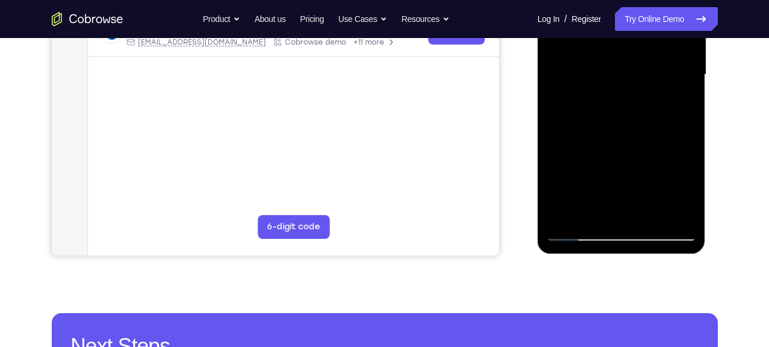
click at [659, 119] on div at bounding box center [622, 74] width 150 height 333
click at [554, 105] on div at bounding box center [622, 74] width 150 height 333
drag, startPoint x: 668, startPoint y: 128, endPoint x: 661, endPoint y: 96, distance: 32.3
click at [661, 96] on div at bounding box center [622, 74] width 150 height 333
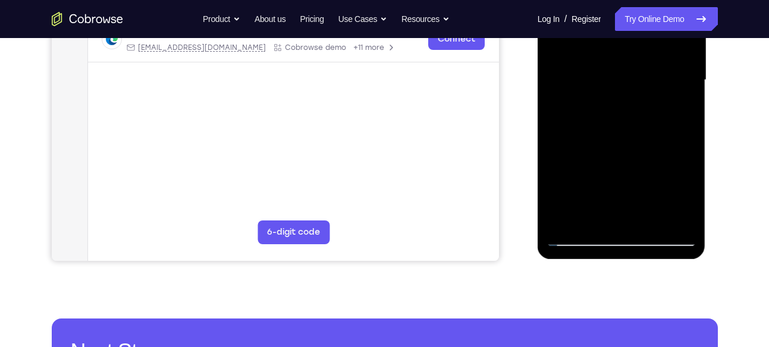
scroll to position [293, 0]
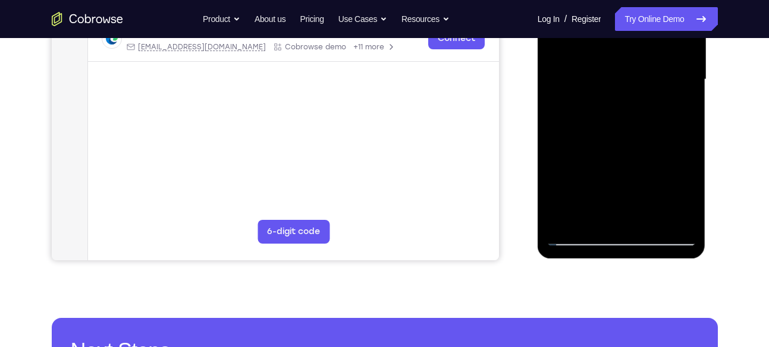
click at [594, 123] on div at bounding box center [622, 79] width 150 height 333
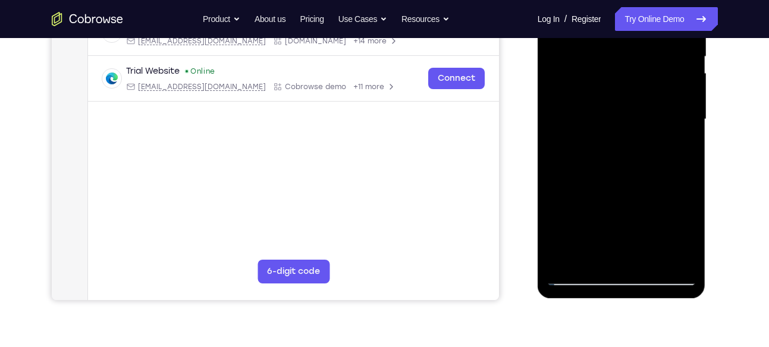
scroll to position [252, 0]
click at [668, 123] on div at bounding box center [622, 120] width 150 height 333
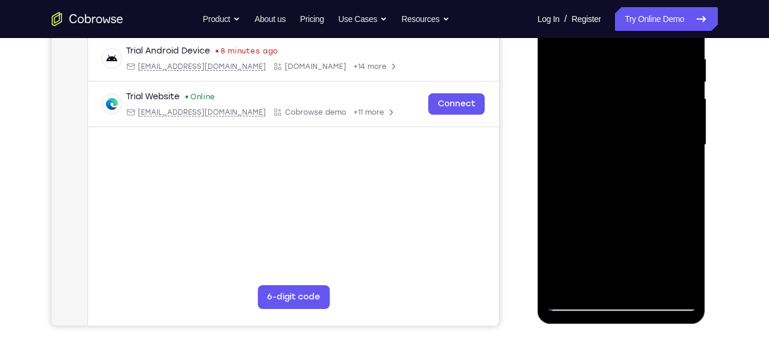
scroll to position [228, 0]
click at [681, 145] on div at bounding box center [622, 144] width 150 height 333
drag, startPoint x: 680, startPoint y: 130, endPoint x: 596, endPoint y: 128, distance: 83.9
click at [596, 128] on div at bounding box center [622, 144] width 150 height 333
drag, startPoint x: 667, startPoint y: 134, endPoint x: 548, endPoint y: 136, distance: 119.6
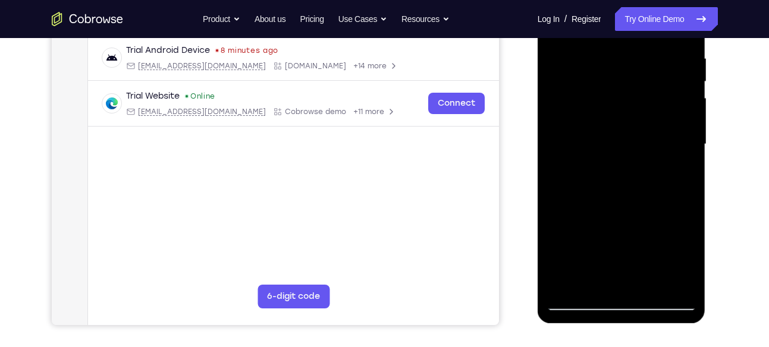
click at [548, 136] on div at bounding box center [622, 144] width 150 height 333
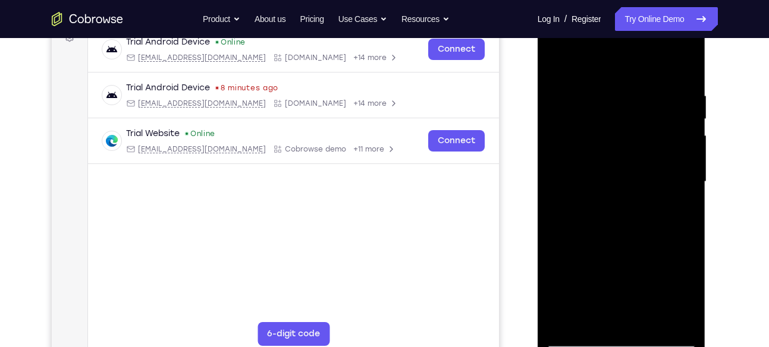
drag, startPoint x: 670, startPoint y: 146, endPoint x: 558, endPoint y: 149, distance: 112.5
click at [558, 149] on div at bounding box center [622, 181] width 150 height 333
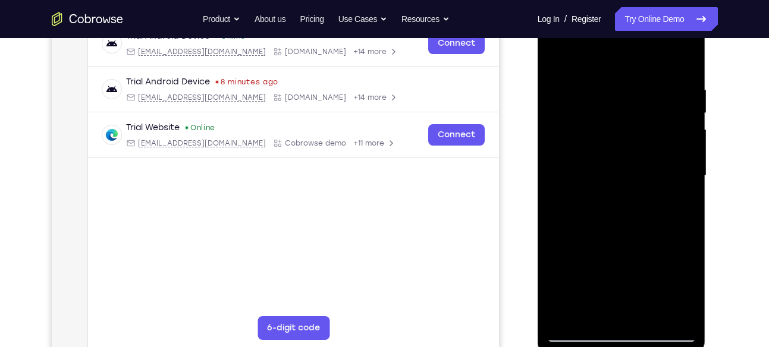
scroll to position [198, 0]
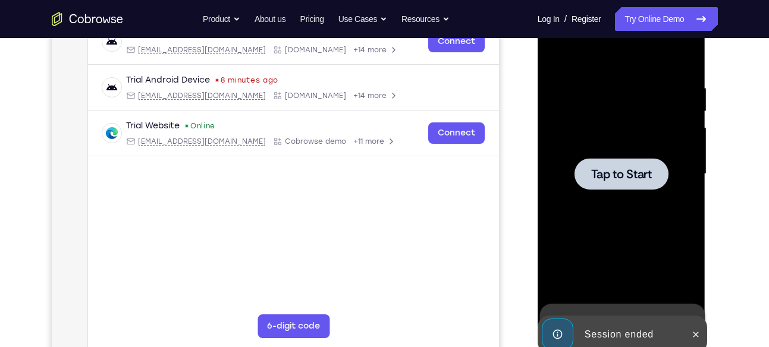
click at [627, 175] on span "Tap to Start" at bounding box center [621, 174] width 61 height 12
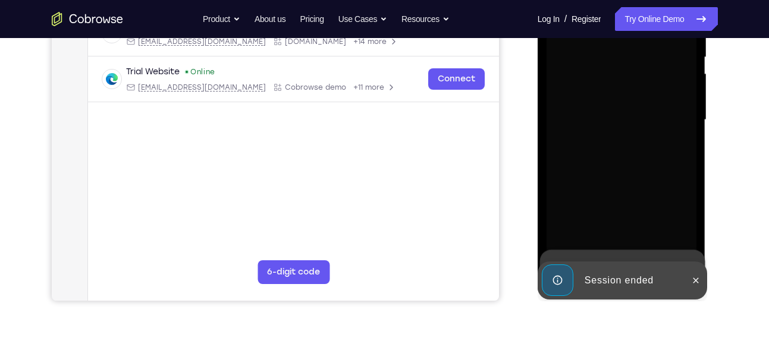
scroll to position [253, 0]
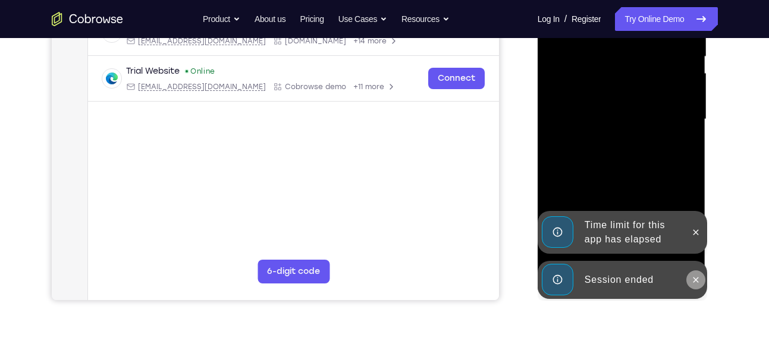
click at [690, 273] on button at bounding box center [695, 280] width 19 height 19
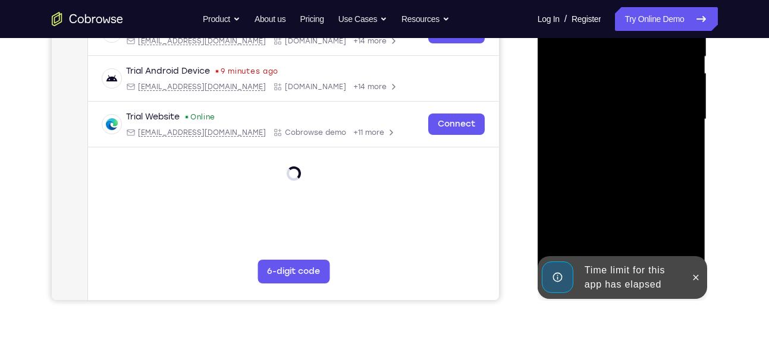
click at [696, 227] on div at bounding box center [622, 119] width 150 height 333
click at [690, 278] on button at bounding box center [695, 277] width 19 height 19
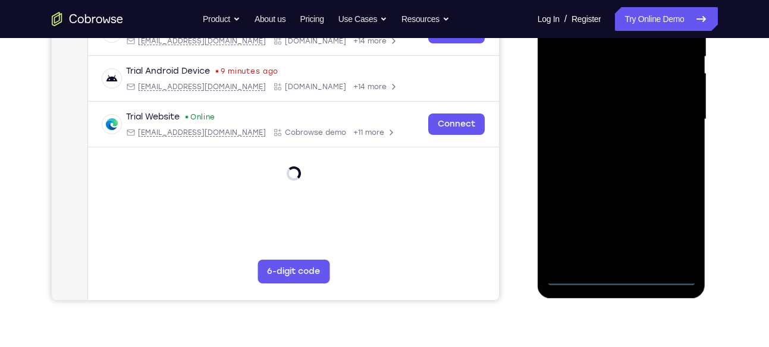
click at [619, 283] on div at bounding box center [622, 119] width 150 height 333
click at [686, 234] on div at bounding box center [622, 119] width 150 height 333
click at [674, 213] on div at bounding box center [622, 119] width 150 height 333
click at [671, 226] on div at bounding box center [622, 119] width 150 height 333
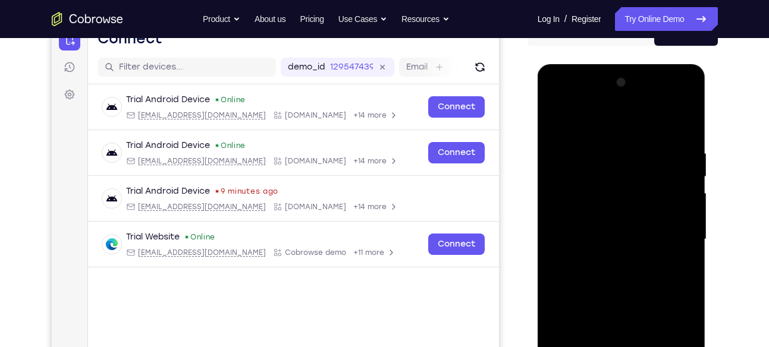
scroll to position [131, 0]
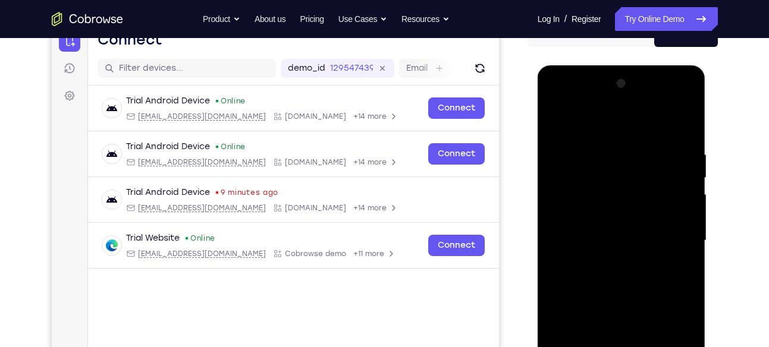
click at [574, 98] on div at bounding box center [622, 240] width 150 height 333
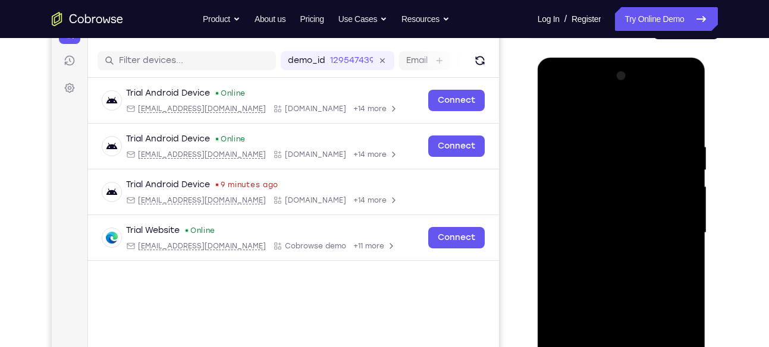
scroll to position [140, 0]
click at [670, 224] on div at bounding box center [622, 232] width 150 height 333
click at [609, 250] on div at bounding box center [622, 232] width 150 height 333
click at [619, 222] on div at bounding box center [622, 232] width 150 height 333
click at [576, 227] on div at bounding box center [622, 232] width 150 height 333
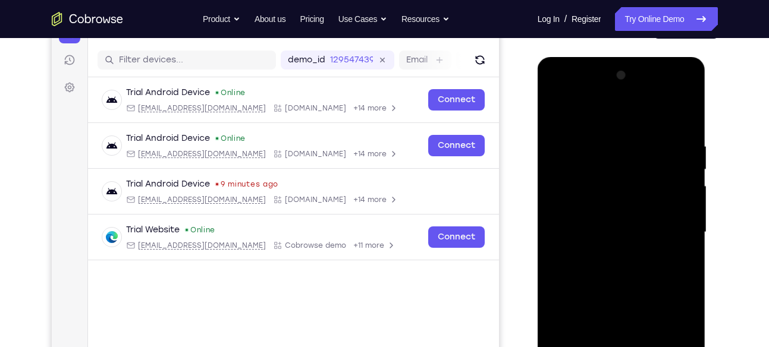
click at [584, 268] on div at bounding box center [622, 232] width 150 height 333
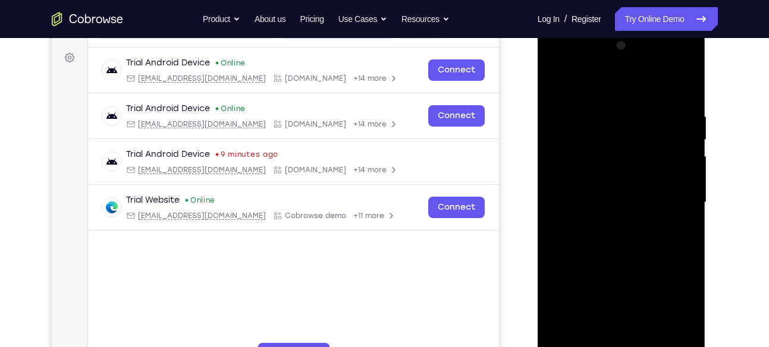
scroll to position [170, 0]
click at [684, 92] on div at bounding box center [622, 202] width 150 height 333
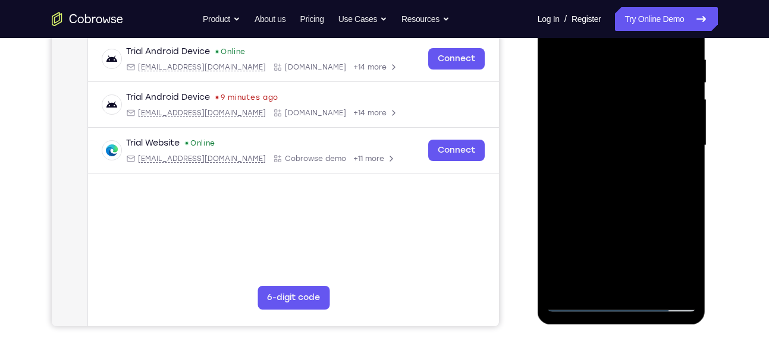
scroll to position [228, 0]
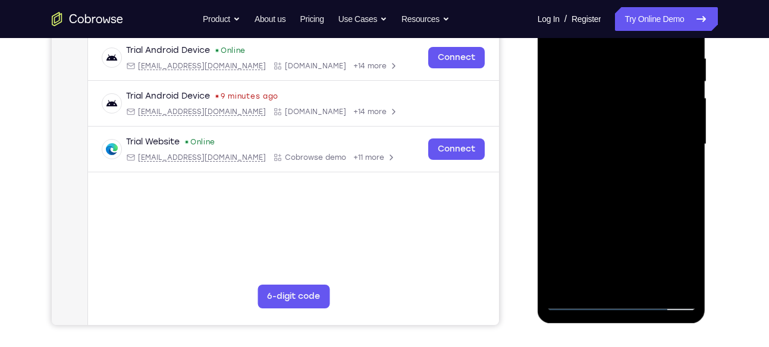
drag, startPoint x: 625, startPoint y: 212, endPoint x: 631, endPoint y: 143, distance: 69.3
click at [631, 143] on div at bounding box center [622, 144] width 150 height 333
click at [550, 237] on div at bounding box center [622, 144] width 150 height 333
drag, startPoint x: 613, startPoint y: 224, endPoint x: 608, endPoint y: 95, distance: 129.7
click at [608, 95] on div at bounding box center [622, 144] width 150 height 333
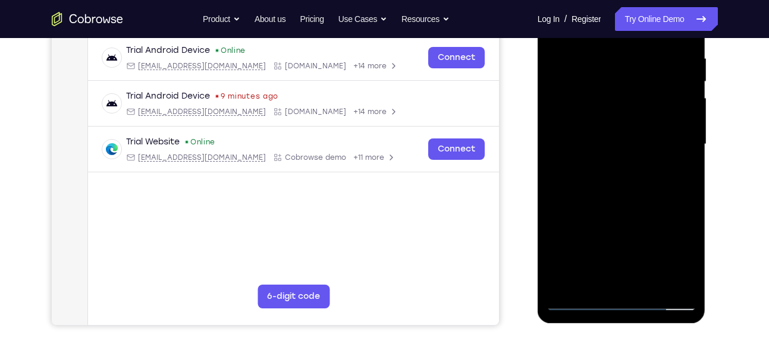
drag, startPoint x: 651, startPoint y: 192, endPoint x: 645, endPoint y: 107, distance: 85.3
click at [645, 107] on div at bounding box center [622, 144] width 150 height 333
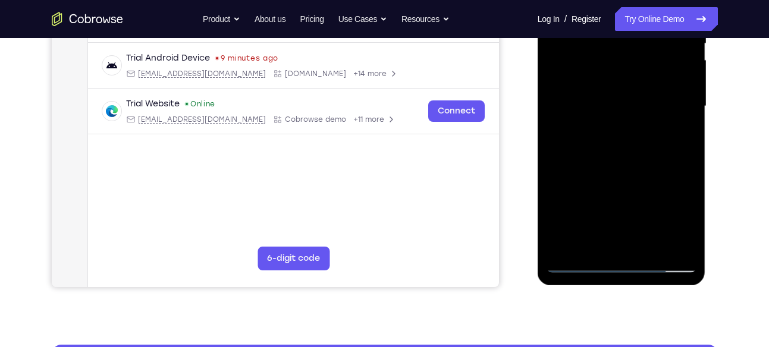
scroll to position [266, 0]
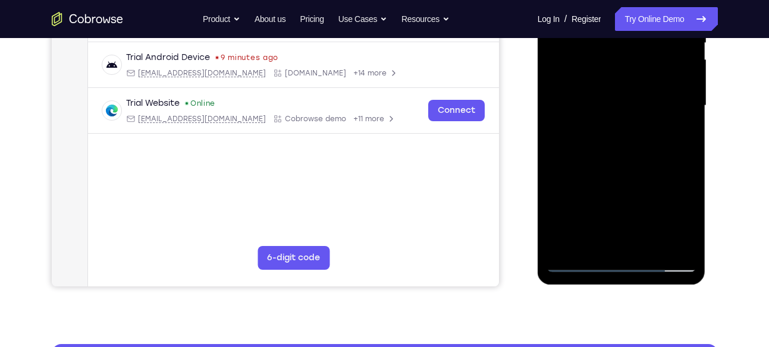
drag, startPoint x: 657, startPoint y: 145, endPoint x: 651, endPoint y: 97, distance: 48.6
click at [651, 97] on div at bounding box center [622, 105] width 150 height 333
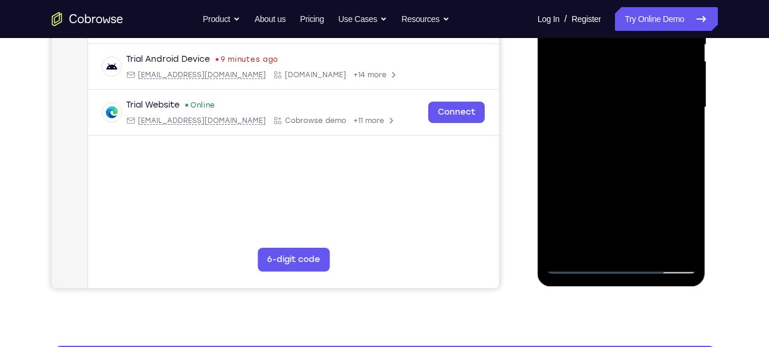
drag, startPoint x: 649, startPoint y: 194, endPoint x: 646, endPoint y: 82, distance: 112.5
click at [646, 82] on div at bounding box center [622, 107] width 150 height 333
drag, startPoint x: 643, startPoint y: 190, endPoint x: 623, endPoint y: 64, distance: 128.3
click at [623, 64] on div at bounding box center [622, 107] width 150 height 333
drag, startPoint x: 627, startPoint y: 128, endPoint x: 627, endPoint y: 113, distance: 14.9
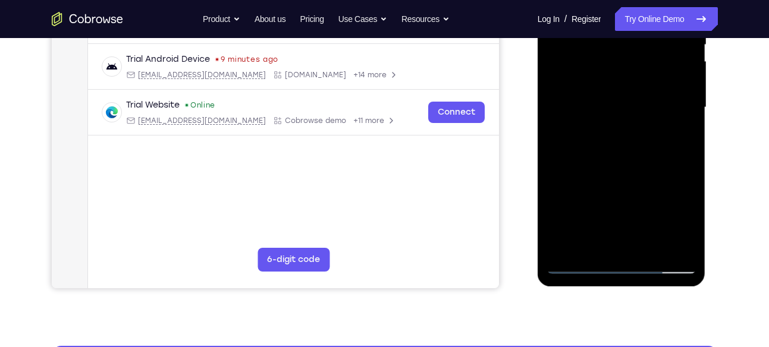
click at [627, 113] on div at bounding box center [622, 107] width 150 height 333
click at [693, 76] on div at bounding box center [622, 107] width 150 height 333
drag, startPoint x: 674, startPoint y: 140, endPoint x: 659, endPoint y: 46, distance: 95.1
click at [659, 46] on div at bounding box center [622, 107] width 150 height 333
drag, startPoint x: 647, startPoint y: 189, endPoint x: 652, endPoint y: 136, distance: 52.6
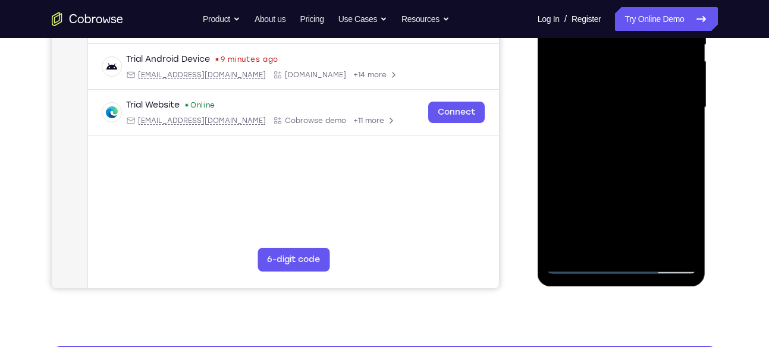
click at [652, 136] on div at bounding box center [622, 107] width 150 height 333
drag, startPoint x: 675, startPoint y: 197, endPoint x: 675, endPoint y: 156, distance: 41.0
click at [675, 156] on div at bounding box center [622, 107] width 150 height 333
drag, startPoint x: 664, startPoint y: 162, endPoint x: 658, endPoint y: 76, distance: 85.8
click at [658, 76] on div at bounding box center [622, 107] width 150 height 333
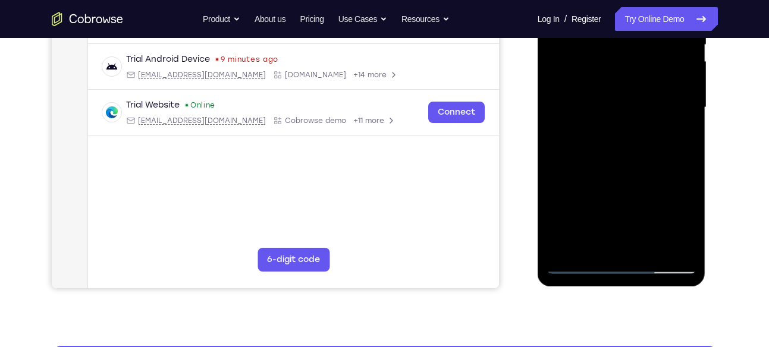
drag, startPoint x: 646, startPoint y: 167, endPoint x: 665, endPoint y: 126, distance: 44.7
click at [665, 126] on div at bounding box center [622, 107] width 150 height 333
drag, startPoint x: 641, startPoint y: 194, endPoint x: 655, endPoint y: 127, distance: 68.7
click at [655, 127] on div at bounding box center [622, 107] width 150 height 333
drag, startPoint x: 634, startPoint y: 183, endPoint x: 644, endPoint y: 144, distance: 39.8
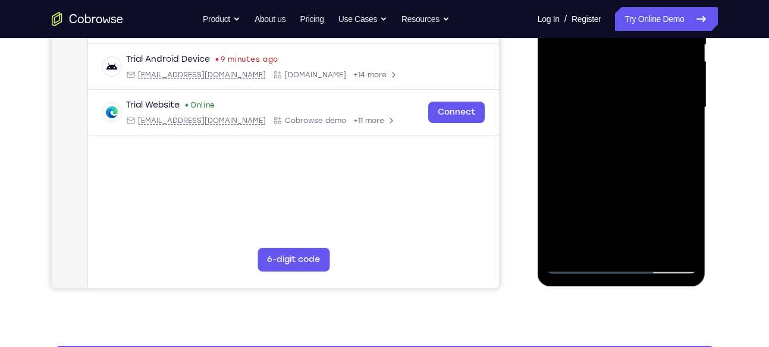
click at [644, 144] on div at bounding box center [622, 107] width 150 height 333
drag, startPoint x: 657, startPoint y: 159, endPoint x: 658, endPoint y: 125, distance: 33.9
click at [658, 125] on div at bounding box center [622, 107] width 150 height 333
drag, startPoint x: 626, startPoint y: 149, endPoint x: 627, endPoint y: 123, distance: 26.2
click at [627, 123] on div at bounding box center [622, 107] width 150 height 333
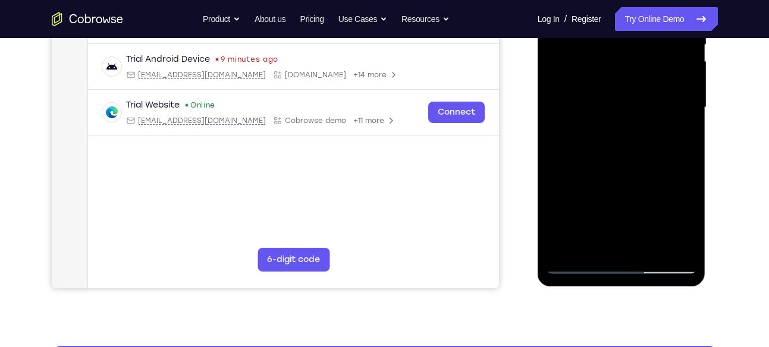
click at [656, 184] on div at bounding box center [622, 107] width 150 height 333
drag, startPoint x: 663, startPoint y: 201, endPoint x: 660, endPoint y: 152, distance: 49.5
click at [660, 152] on div at bounding box center [622, 107] width 150 height 333
drag, startPoint x: 653, startPoint y: 180, endPoint x: 655, endPoint y: 76, distance: 103.5
click at [655, 76] on div at bounding box center [622, 107] width 150 height 333
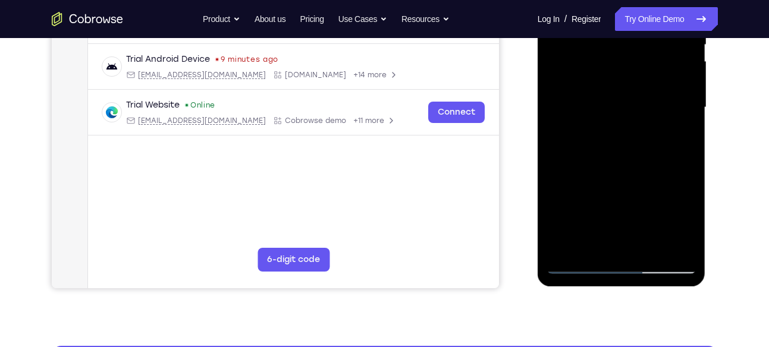
drag, startPoint x: 634, startPoint y: 171, endPoint x: 652, endPoint y: 93, distance: 80.5
click at [652, 93] on div at bounding box center [622, 107] width 150 height 333
drag, startPoint x: 642, startPoint y: 186, endPoint x: 653, endPoint y: 111, distance: 75.8
click at [653, 111] on div at bounding box center [622, 107] width 150 height 333
drag, startPoint x: 645, startPoint y: 153, endPoint x: 653, endPoint y: 73, distance: 80.7
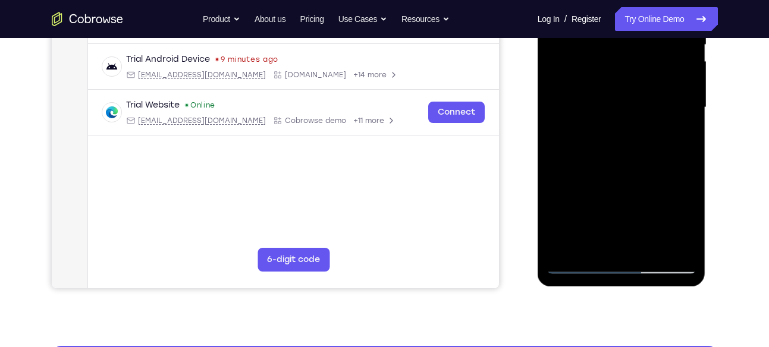
click at [653, 73] on div at bounding box center [622, 107] width 150 height 333
drag, startPoint x: 663, startPoint y: 180, endPoint x: 666, endPoint y: 74, distance: 105.3
click at [666, 74] on div at bounding box center [622, 107] width 150 height 333
drag, startPoint x: 624, startPoint y: 192, endPoint x: 644, endPoint y: 101, distance: 93.1
click at [644, 101] on div at bounding box center [622, 107] width 150 height 333
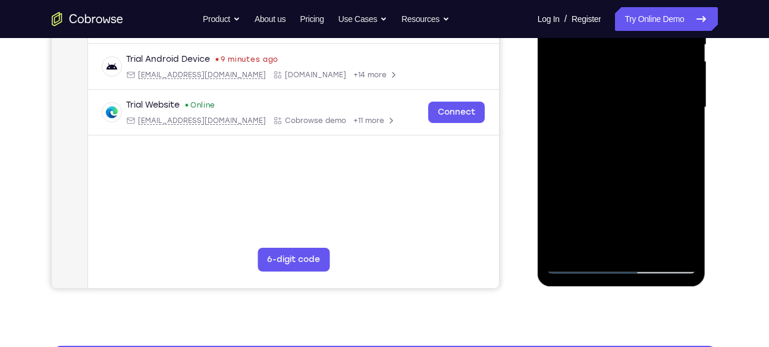
drag, startPoint x: 662, startPoint y: 155, endPoint x: 667, endPoint y: 112, distance: 43.2
click at [667, 112] on div at bounding box center [622, 107] width 150 height 333
drag, startPoint x: 653, startPoint y: 178, endPoint x: 664, endPoint y: 112, distance: 67.5
click at [664, 112] on div at bounding box center [622, 107] width 150 height 333
click at [557, 177] on div at bounding box center [622, 107] width 150 height 333
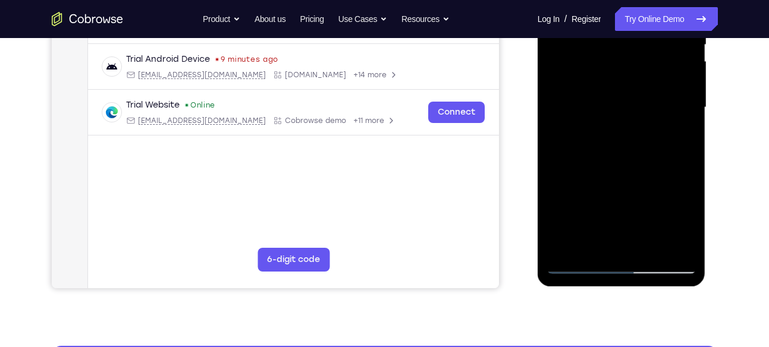
click at [558, 177] on div at bounding box center [622, 107] width 150 height 333
drag, startPoint x: 663, startPoint y: 205, endPoint x: 658, endPoint y: 112, distance: 92.9
click at [658, 112] on div at bounding box center [622, 107] width 150 height 333
drag, startPoint x: 641, startPoint y: 214, endPoint x: 651, endPoint y: 114, distance: 101.1
click at [651, 114] on div at bounding box center [622, 107] width 150 height 333
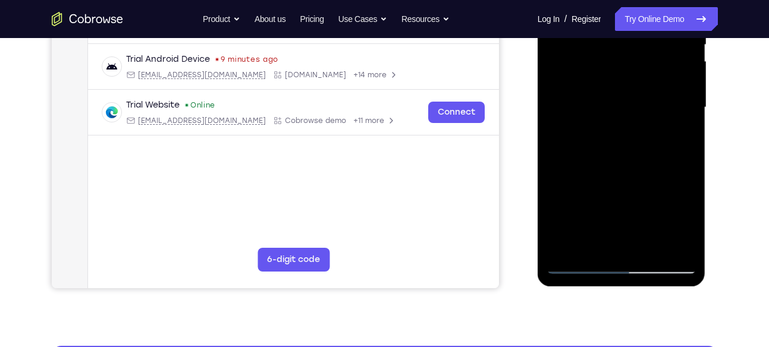
drag, startPoint x: 669, startPoint y: 172, endPoint x: 666, endPoint y: 152, distance: 20.5
click at [666, 152] on div at bounding box center [622, 107] width 150 height 333
drag, startPoint x: 659, startPoint y: 132, endPoint x: 657, endPoint y: 167, distance: 35.1
click at [657, 167] on div at bounding box center [622, 107] width 150 height 333
drag, startPoint x: 657, startPoint y: 167, endPoint x: 648, endPoint y: 133, distance: 35.2
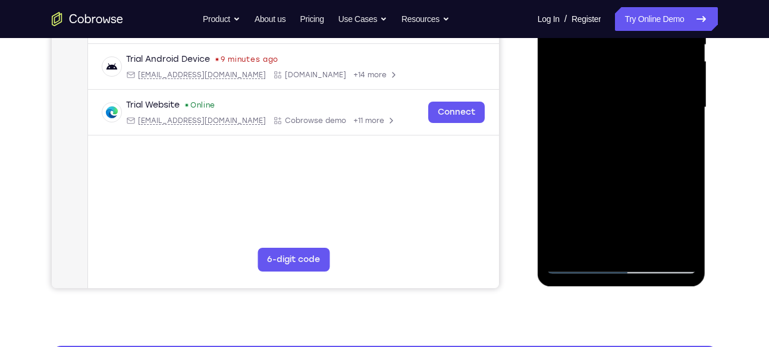
click at [648, 133] on div at bounding box center [622, 107] width 150 height 333
drag, startPoint x: 645, startPoint y: 159, endPoint x: 642, endPoint y: 111, distance: 48.8
click at [642, 111] on div at bounding box center [622, 107] width 150 height 333
drag, startPoint x: 642, startPoint y: 134, endPoint x: 639, endPoint y: 72, distance: 62.5
click at [639, 72] on div at bounding box center [622, 107] width 150 height 333
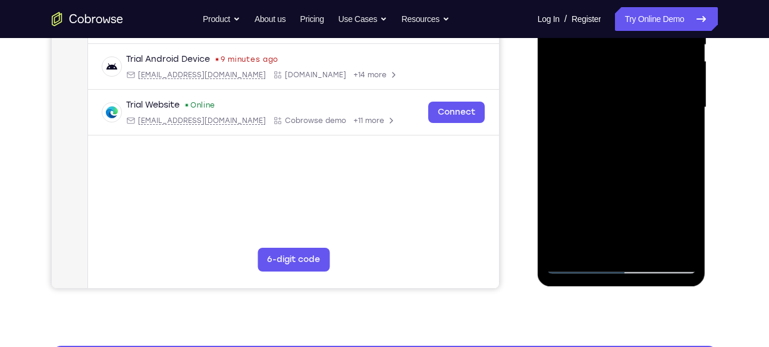
drag, startPoint x: 633, startPoint y: 153, endPoint x: 627, endPoint y: 52, distance: 101.3
click at [627, 52] on div at bounding box center [622, 107] width 150 height 333
drag, startPoint x: 623, startPoint y: 148, endPoint x: 639, endPoint y: 59, distance: 90.6
click at [639, 59] on div at bounding box center [622, 107] width 150 height 333
drag, startPoint x: 632, startPoint y: 185, endPoint x: 647, endPoint y: 85, distance: 101.1
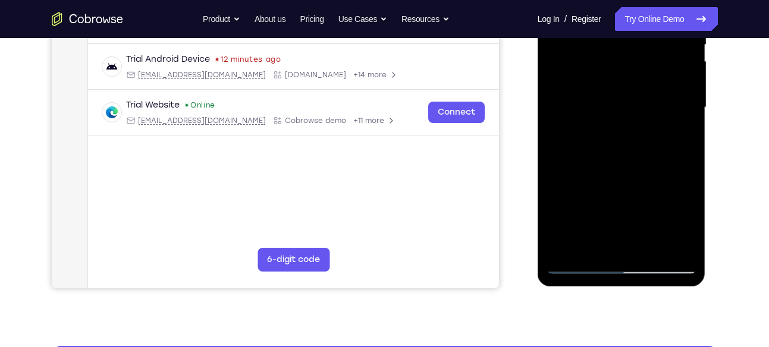
click at [647, 85] on div at bounding box center [622, 107] width 150 height 333
drag, startPoint x: 647, startPoint y: 172, endPoint x: 656, endPoint y: 96, distance: 77.2
click at [656, 96] on div at bounding box center [622, 107] width 150 height 333
drag, startPoint x: 641, startPoint y: 171, endPoint x: 648, endPoint y: 82, distance: 88.9
click at [648, 82] on div at bounding box center [622, 107] width 150 height 333
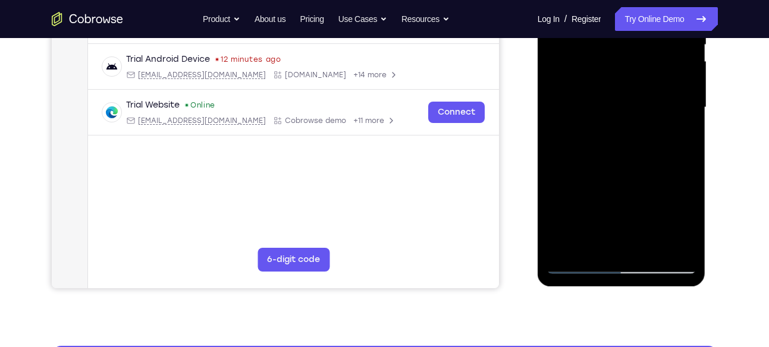
drag, startPoint x: 639, startPoint y: 203, endPoint x: 641, endPoint y: 163, distance: 40.5
click at [641, 163] on div at bounding box center [622, 107] width 150 height 333
drag, startPoint x: 642, startPoint y: 187, endPoint x: 647, endPoint y: 131, distance: 56.2
click at [647, 131] on div at bounding box center [622, 107] width 150 height 333
drag, startPoint x: 635, startPoint y: 165, endPoint x: 635, endPoint y: 151, distance: 13.7
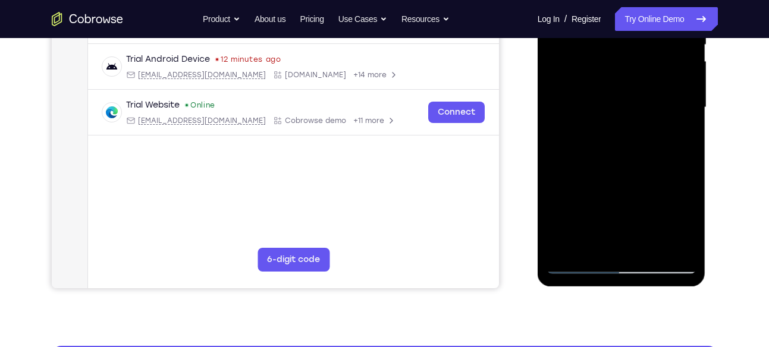
click at [635, 151] on div at bounding box center [622, 107] width 150 height 333
drag, startPoint x: 635, startPoint y: 151, endPoint x: 638, endPoint y: 128, distance: 22.8
click at [638, 128] on div at bounding box center [622, 107] width 150 height 333
drag, startPoint x: 674, startPoint y: 158, endPoint x: 674, endPoint y: 137, distance: 21.4
click at [674, 137] on div at bounding box center [622, 107] width 150 height 333
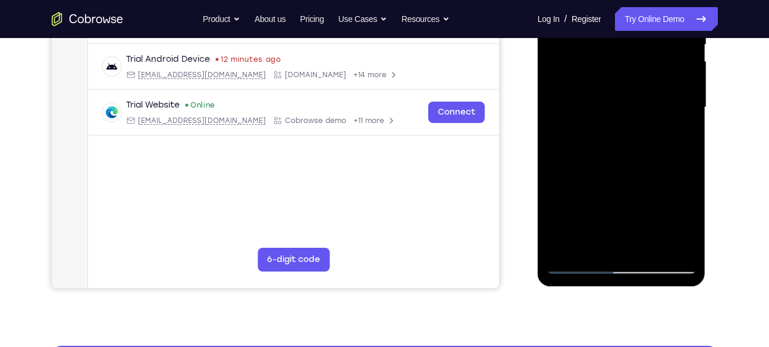
drag, startPoint x: 662, startPoint y: 140, endPoint x: 657, endPoint y: 149, distance: 10.1
click at [657, 149] on div at bounding box center [622, 107] width 150 height 333
drag, startPoint x: 649, startPoint y: 134, endPoint x: 638, endPoint y: 139, distance: 12.0
click at [638, 139] on div at bounding box center [622, 107] width 150 height 333
drag, startPoint x: 631, startPoint y: 168, endPoint x: 631, endPoint y: 150, distance: 17.8
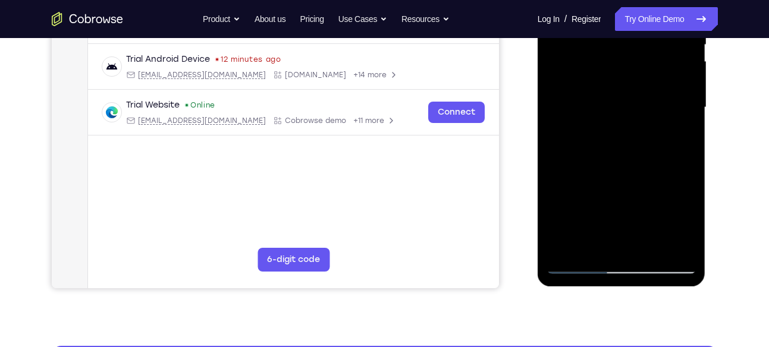
click at [631, 150] on div at bounding box center [622, 107] width 150 height 333
drag, startPoint x: 630, startPoint y: 162, endPoint x: 630, endPoint y: 142, distance: 19.6
click at [630, 142] on div at bounding box center [622, 107] width 150 height 333
drag, startPoint x: 630, startPoint y: 142, endPoint x: 629, endPoint y: 114, distance: 28.6
click at [629, 114] on div at bounding box center [622, 107] width 150 height 333
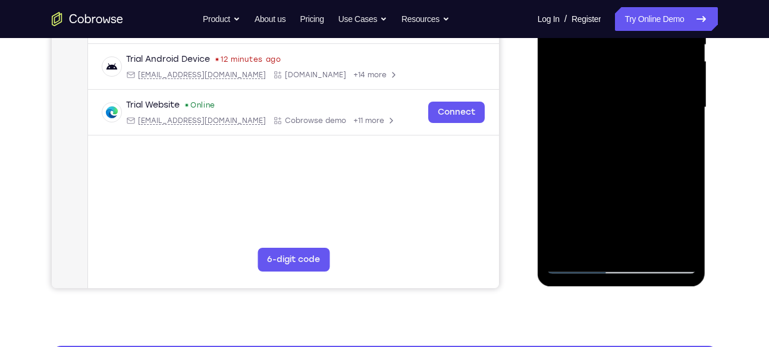
drag, startPoint x: 630, startPoint y: 167, endPoint x: 633, endPoint y: 96, distance: 70.8
click at [633, 96] on div at bounding box center [622, 107] width 150 height 333
drag, startPoint x: 614, startPoint y: 140, endPoint x: 619, endPoint y: 70, distance: 70.3
click at [619, 70] on div at bounding box center [622, 107] width 150 height 333
drag, startPoint x: 652, startPoint y: 183, endPoint x: 622, endPoint y: 89, distance: 98.7
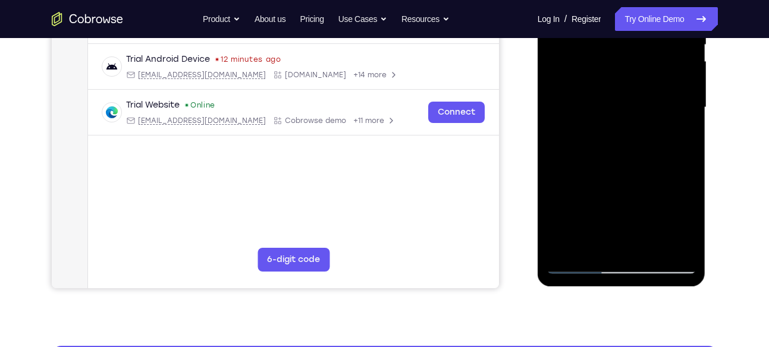
click at [622, 89] on div at bounding box center [622, 107] width 150 height 333
drag, startPoint x: 638, startPoint y: 193, endPoint x: 631, endPoint y: 117, distance: 77.1
click at [631, 117] on div at bounding box center [622, 107] width 150 height 333
drag, startPoint x: 654, startPoint y: 187, endPoint x: 653, endPoint y: 161, distance: 26.2
click at [653, 161] on div at bounding box center [622, 107] width 150 height 333
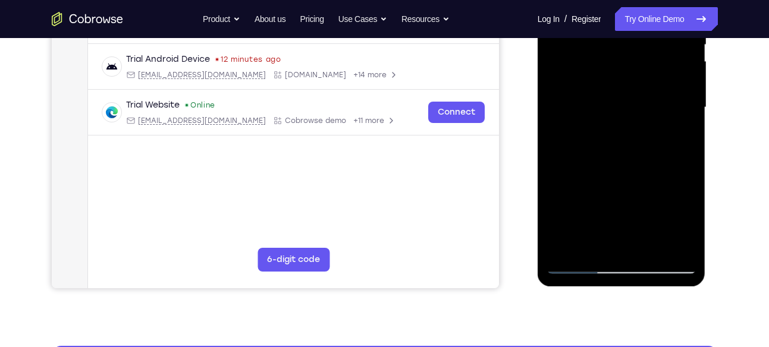
drag, startPoint x: 657, startPoint y: 190, endPoint x: 648, endPoint y: 128, distance: 63.2
click at [648, 128] on div at bounding box center [622, 107] width 150 height 333
drag, startPoint x: 648, startPoint y: 194, endPoint x: 645, endPoint y: 90, distance: 104.1
click at [645, 90] on div at bounding box center [622, 107] width 150 height 333
drag, startPoint x: 646, startPoint y: 194, endPoint x: 645, endPoint y: 117, distance: 77.9
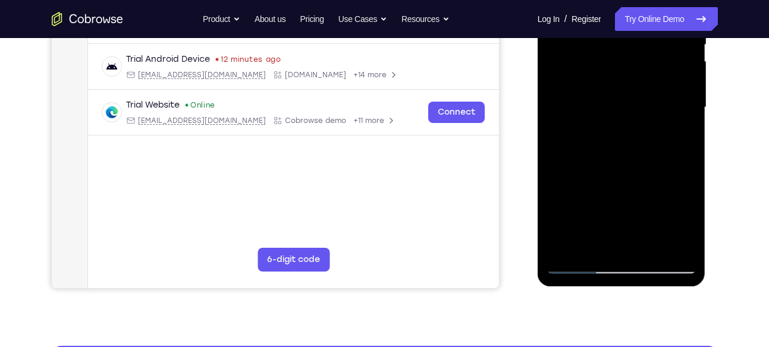
click at [645, 117] on div at bounding box center [622, 107] width 150 height 333
drag, startPoint x: 647, startPoint y: 199, endPoint x: 655, endPoint y: 82, distance: 116.8
click at [655, 82] on div at bounding box center [622, 107] width 150 height 333
drag, startPoint x: 627, startPoint y: 202, endPoint x: 638, endPoint y: 123, distance: 79.8
click at [638, 123] on div at bounding box center [622, 107] width 150 height 333
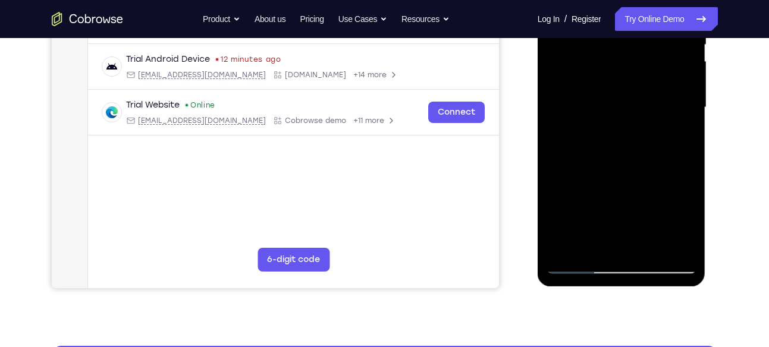
drag, startPoint x: 649, startPoint y: 175, endPoint x: 648, endPoint y: 162, distance: 13.1
click at [648, 162] on div at bounding box center [622, 107] width 150 height 333
drag, startPoint x: 650, startPoint y: 148, endPoint x: 639, endPoint y: 157, distance: 13.9
click at [639, 157] on div at bounding box center [622, 107] width 150 height 333
drag, startPoint x: 672, startPoint y: 183, endPoint x: 672, endPoint y: 150, distance: 33.3
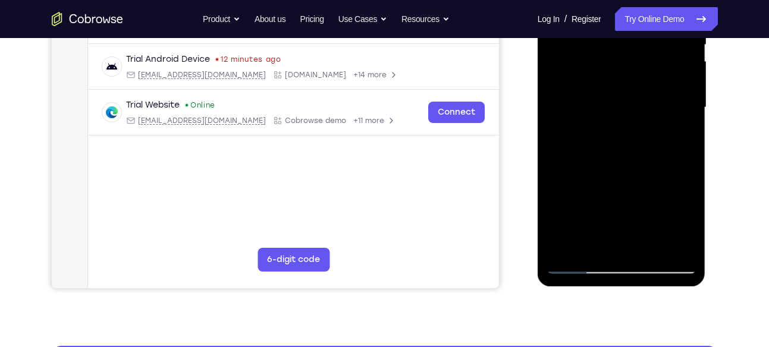
click at [672, 150] on div at bounding box center [622, 107] width 150 height 333
drag, startPoint x: 663, startPoint y: 183, endPoint x: 670, endPoint y: 110, distance: 73.0
click at [670, 110] on div at bounding box center [622, 107] width 150 height 333
drag, startPoint x: 661, startPoint y: 186, endPoint x: 655, endPoint y: 122, distance: 64.6
click at [655, 122] on div at bounding box center [622, 107] width 150 height 333
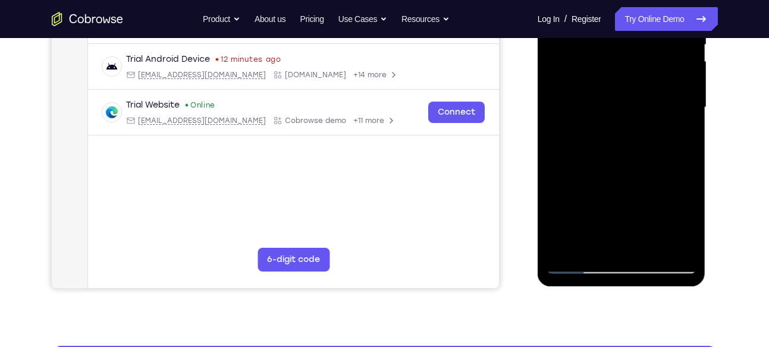
drag, startPoint x: 661, startPoint y: 183, endPoint x: 648, endPoint y: 140, distance: 44.6
click at [648, 140] on div at bounding box center [622, 107] width 150 height 333
drag, startPoint x: 626, startPoint y: 163, endPoint x: 626, endPoint y: 130, distance: 33.3
click at [626, 130] on div at bounding box center [622, 107] width 150 height 333
drag, startPoint x: 613, startPoint y: 158, endPoint x: 612, endPoint y: 137, distance: 20.2
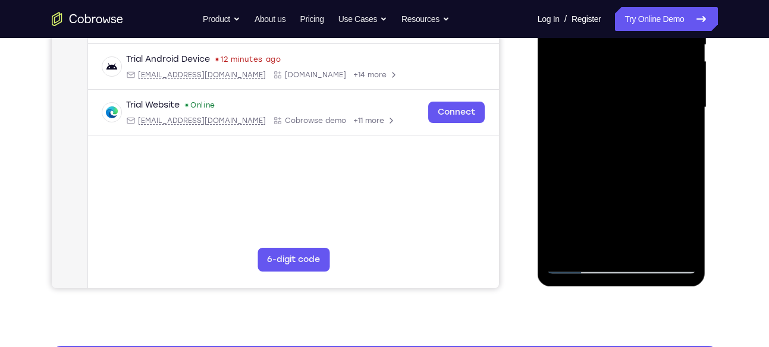
click at [612, 137] on div at bounding box center [622, 107] width 150 height 333
drag, startPoint x: 611, startPoint y: 148, endPoint x: 610, endPoint y: 127, distance: 20.9
click at [610, 127] on div at bounding box center [622, 107] width 150 height 333
drag, startPoint x: 620, startPoint y: 151, endPoint x: 620, endPoint y: 140, distance: 11.3
click at [620, 140] on div at bounding box center [622, 107] width 150 height 333
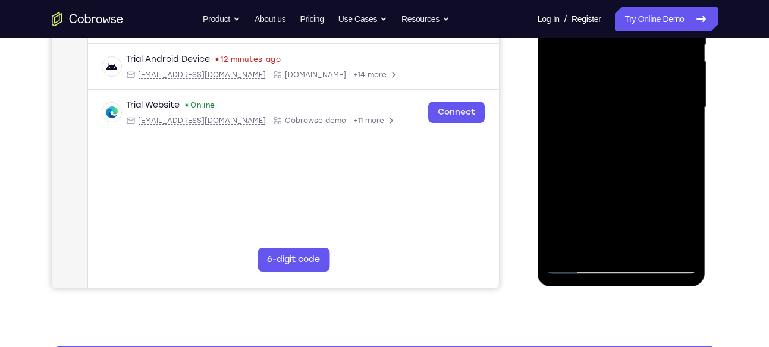
drag, startPoint x: 648, startPoint y: 143, endPoint x: 648, endPoint y: 127, distance: 16.7
click at [648, 127] on div at bounding box center [622, 107] width 150 height 333
drag, startPoint x: 638, startPoint y: 162, endPoint x: 639, endPoint y: 136, distance: 25.6
click at [639, 136] on div at bounding box center [622, 107] width 150 height 333
drag, startPoint x: 650, startPoint y: 178, endPoint x: 647, endPoint y: 143, distance: 35.3
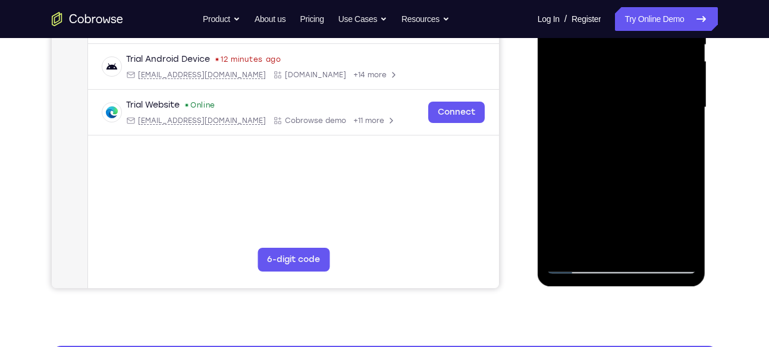
click at [647, 143] on div at bounding box center [622, 107] width 150 height 333
drag, startPoint x: 636, startPoint y: 193, endPoint x: 633, endPoint y: 92, distance: 101.2
click at [633, 92] on div at bounding box center [622, 107] width 150 height 333
drag, startPoint x: 651, startPoint y: 173, endPoint x: 651, endPoint y: 188, distance: 14.9
click at [651, 188] on div at bounding box center [622, 107] width 150 height 333
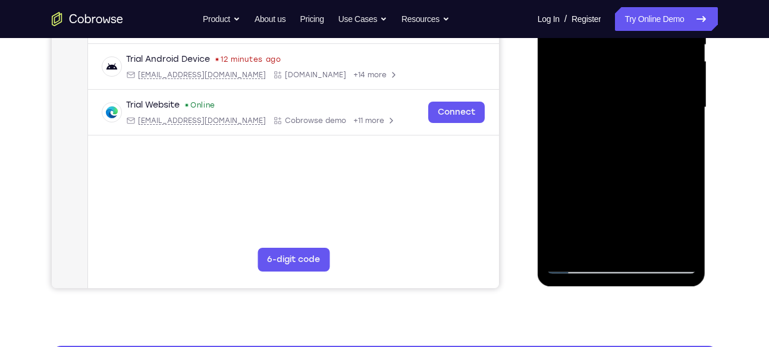
drag, startPoint x: 658, startPoint y: 171, endPoint x: 658, endPoint y: 156, distance: 14.9
click at [658, 156] on div at bounding box center [622, 107] width 150 height 333
drag, startPoint x: 659, startPoint y: 174, endPoint x: 648, endPoint y: 94, distance: 80.4
click at [648, 94] on div at bounding box center [622, 107] width 150 height 333
drag, startPoint x: 648, startPoint y: 152, endPoint x: 650, endPoint y: 208, distance: 55.9
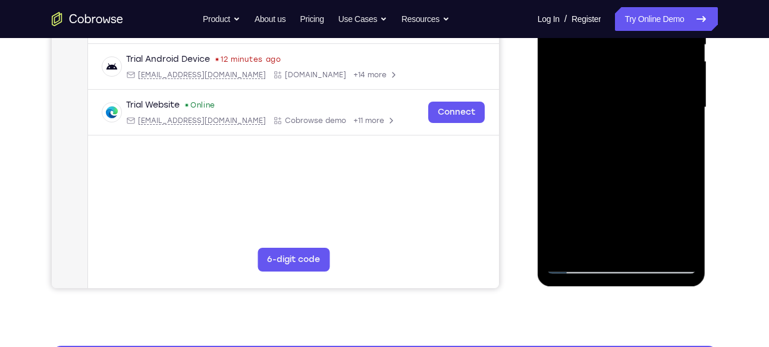
click at [650, 208] on div at bounding box center [622, 107] width 150 height 333
drag, startPoint x: 639, startPoint y: 130, endPoint x: 638, endPoint y: 73, distance: 57.1
click at [638, 73] on div at bounding box center [622, 107] width 150 height 333
drag, startPoint x: 637, startPoint y: 189, endPoint x: 645, endPoint y: 106, distance: 82.5
click at [645, 106] on div at bounding box center [622, 107] width 150 height 333
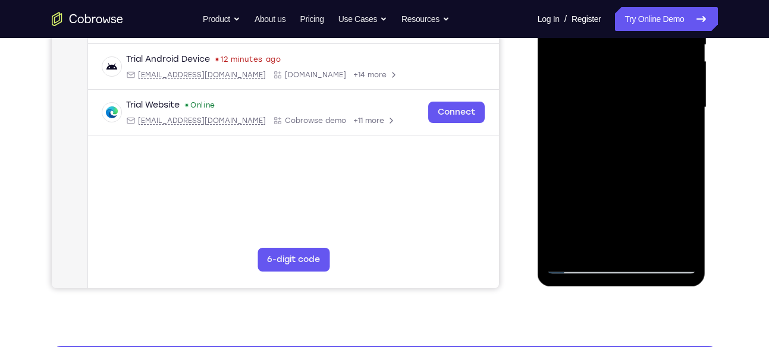
drag, startPoint x: 646, startPoint y: 174, endPoint x: 646, endPoint y: 77, distance: 97.5
click at [646, 77] on div at bounding box center [622, 107] width 150 height 333
drag, startPoint x: 644, startPoint y: 160, endPoint x: 642, endPoint y: 146, distance: 14.3
click at [642, 146] on div at bounding box center [622, 107] width 150 height 333
click at [614, 210] on div at bounding box center [622, 107] width 150 height 333
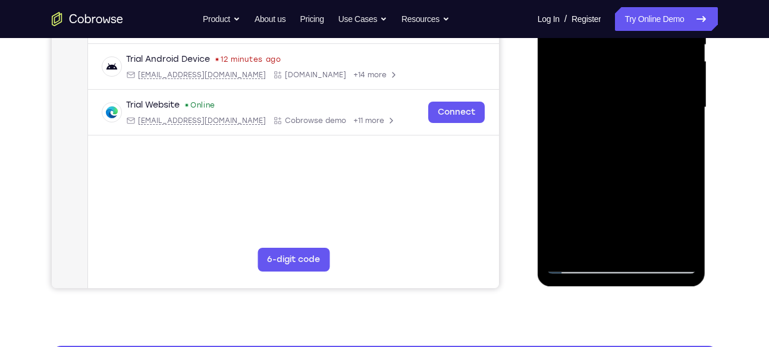
drag, startPoint x: 639, startPoint y: 152, endPoint x: 626, endPoint y: 99, distance: 54.4
click at [626, 99] on div at bounding box center [622, 107] width 150 height 333
drag, startPoint x: 637, startPoint y: 183, endPoint x: 632, endPoint y: 79, distance: 104.2
click at [632, 79] on div at bounding box center [622, 107] width 150 height 333
drag, startPoint x: 640, startPoint y: 193, endPoint x: 632, endPoint y: 101, distance: 92.5
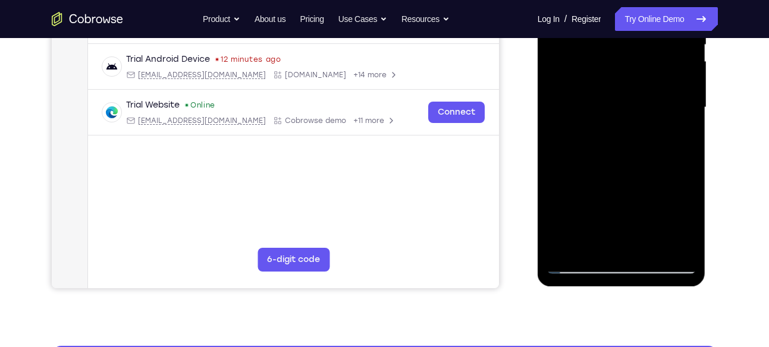
click at [632, 101] on div at bounding box center [622, 107] width 150 height 333
drag, startPoint x: 644, startPoint y: 172, endPoint x: 648, endPoint y: 147, distance: 25.3
click at [648, 147] on div at bounding box center [622, 107] width 150 height 333
click at [685, 150] on div at bounding box center [622, 107] width 150 height 333
drag, startPoint x: 644, startPoint y: 187, endPoint x: 644, endPoint y: 159, distance: 28.0
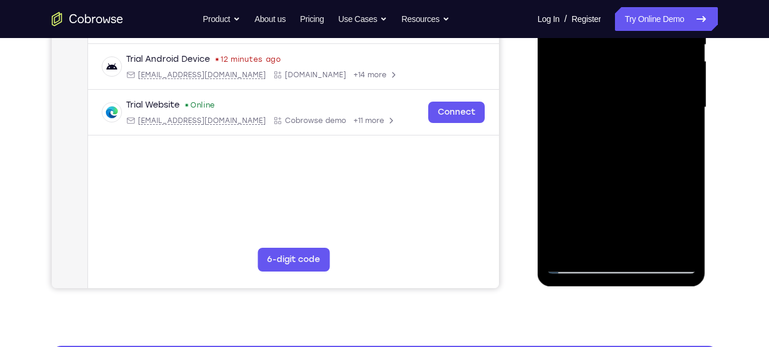
click at [644, 159] on div at bounding box center [622, 107] width 150 height 333
click at [688, 120] on div at bounding box center [622, 107] width 150 height 333
click at [689, 121] on div at bounding box center [622, 107] width 150 height 333
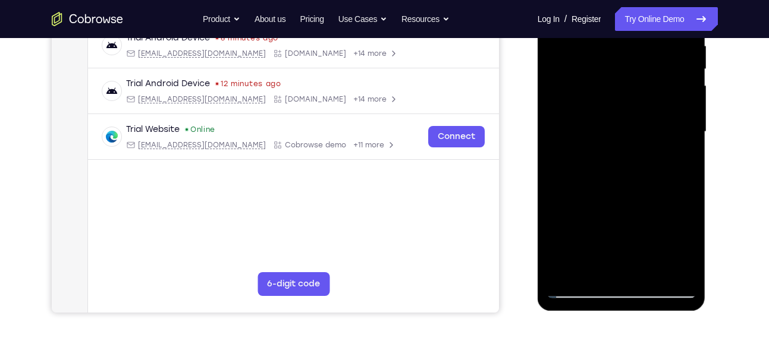
scroll to position [239, 0]
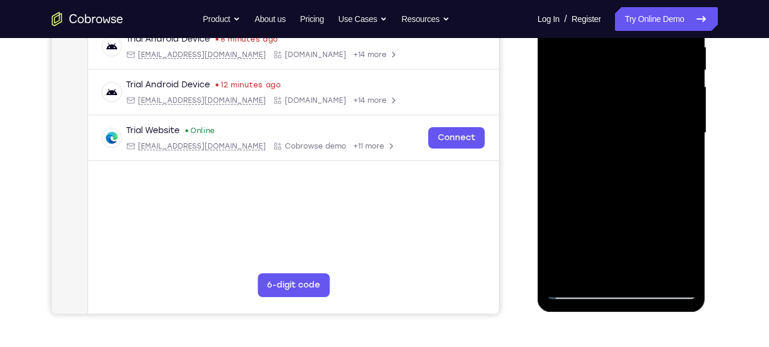
click at [688, 146] on div at bounding box center [622, 133] width 150 height 333
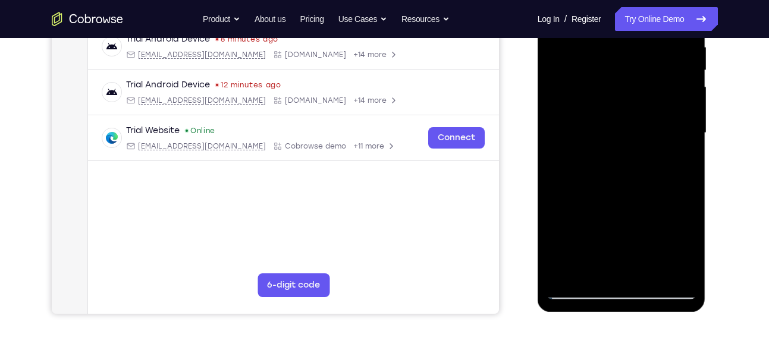
click at [688, 146] on div at bounding box center [622, 133] width 150 height 333
drag, startPoint x: 650, startPoint y: 184, endPoint x: 649, endPoint y: 44, distance: 139.8
click at [649, 44] on div at bounding box center [622, 133] width 150 height 333
drag, startPoint x: 651, startPoint y: 189, endPoint x: 645, endPoint y: 77, distance: 112.5
click at [645, 77] on div at bounding box center [622, 133] width 150 height 333
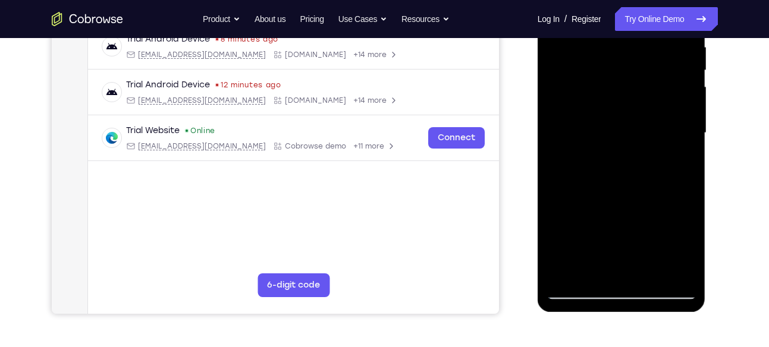
drag, startPoint x: 647, startPoint y: 186, endPoint x: 647, endPoint y: 92, distance: 94.6
click at [647, 92] on div at bounding box center [622, 133] width 150 height 333
drag, startPoint x: 648, startPoint y: 187, endPoint x: 642, endPoint y: 63, distance: 124.4
click at [642, 63] on div at bounding box center [622, 133] width 150 height 333
drag, startPoint x: 629, startPoint y: 193, endPoint x: 631, endPoint y: 127, distance: 65.4
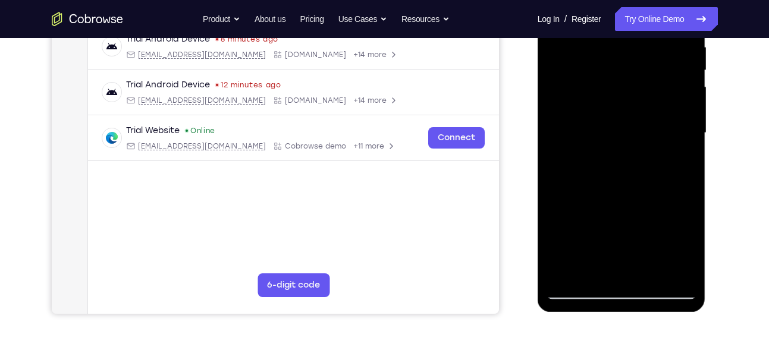
click at [631, 127] on div at bounding box center [622, 133] width 150 height 333
drag, startPoint x: 647, startPoint y: 164, endPoint x: 647, endPoint y: 145, distance: 19.0
click at [647, 145] on div at bounding box center [622, 133] width 150 height 333
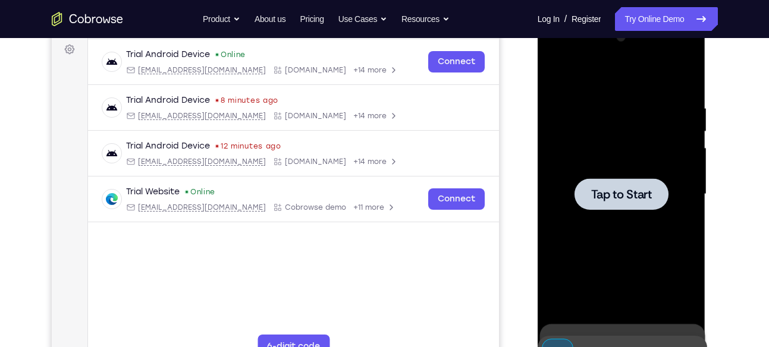
scroll to position [177, 0]
